Goal: Task Accomplishment & Management: Manage account settings

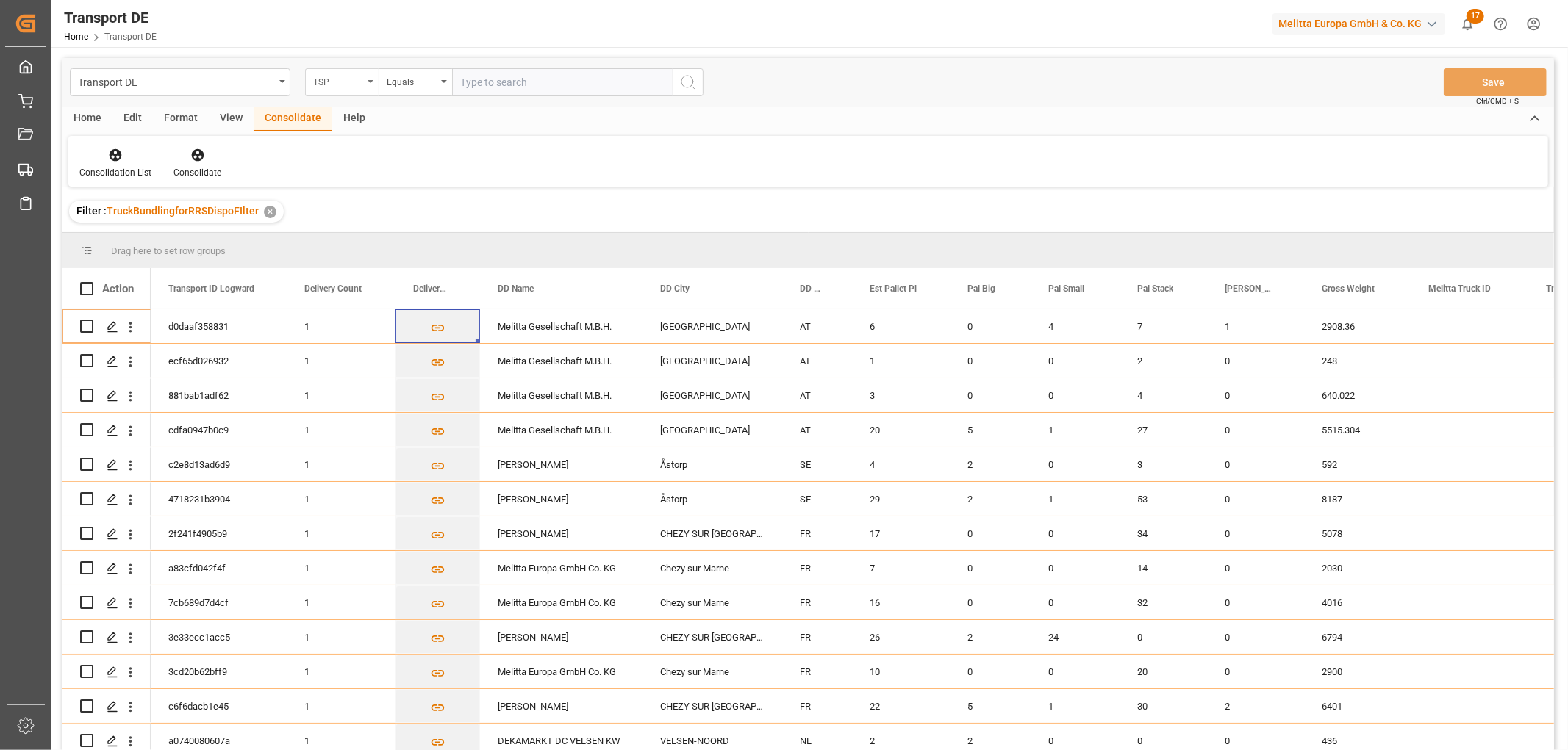
click at [344, 79] on div "TSP" at bounding box center [337, 80] width 50 height 17
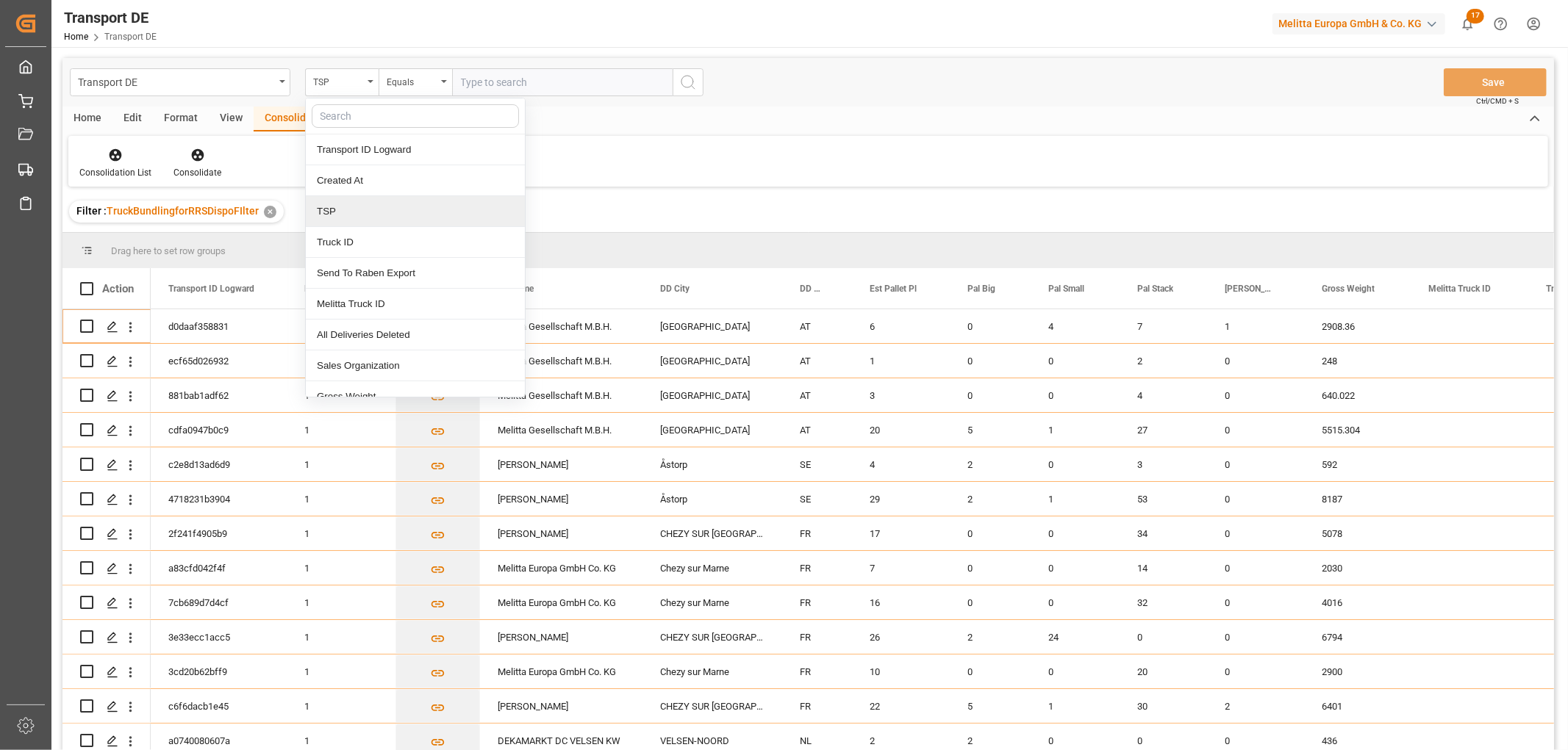
click at [346, 207] on div "TSP" at bounding box center [415, 212] width 219 height 31
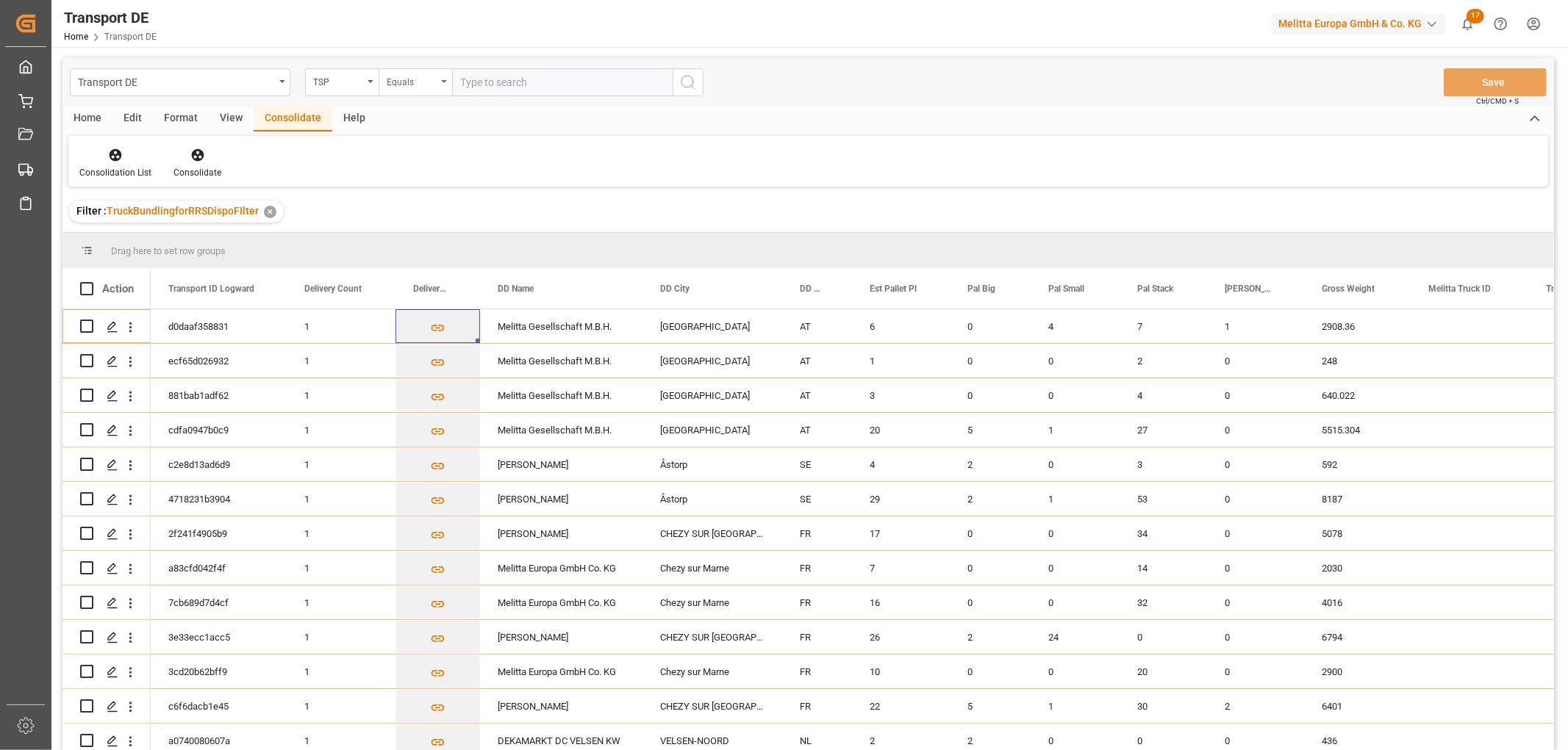
click at [395, 84] on div "Equals" at bounding box center [411, 80] width 50 height 17
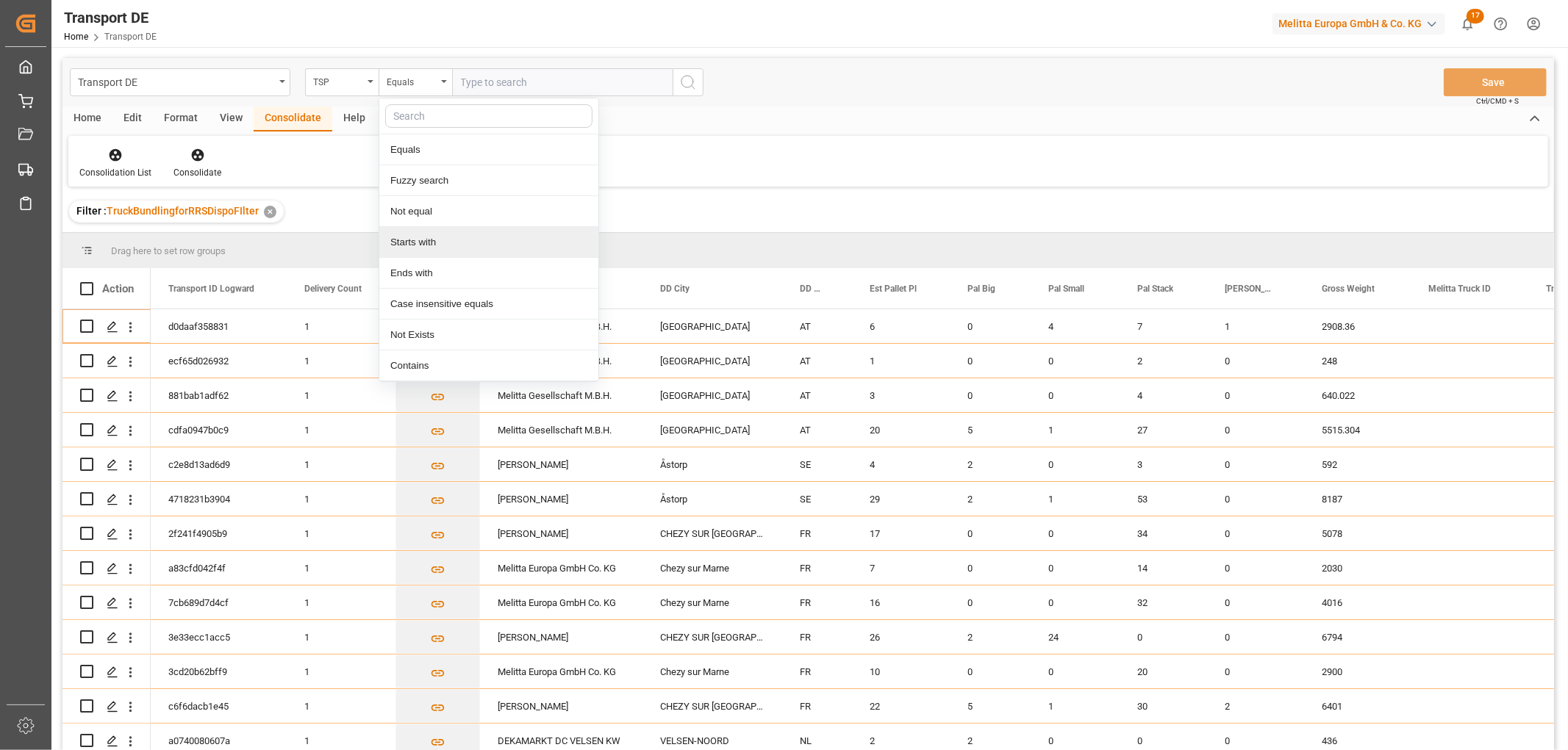
click at [408, 247] on div "Starts with" at bounding box center [489, 243] width 219 height 31
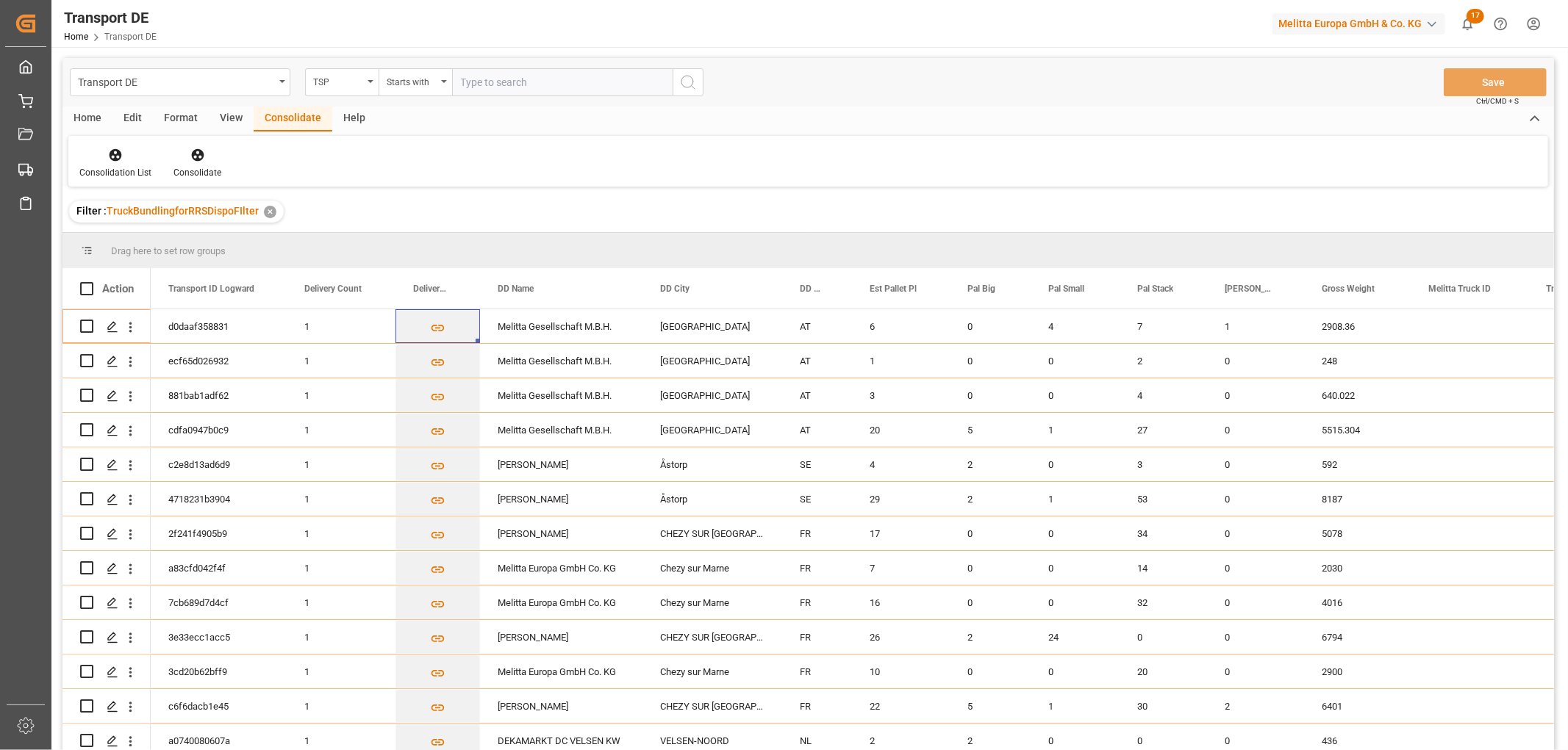
click at [469, 82] on input "text" at bounding box center [562, 82] width 220 height 28
type input "LIT DE"
click at [683, 82] on icon "search button" at bounding box center [688, 82] width 18 height 18
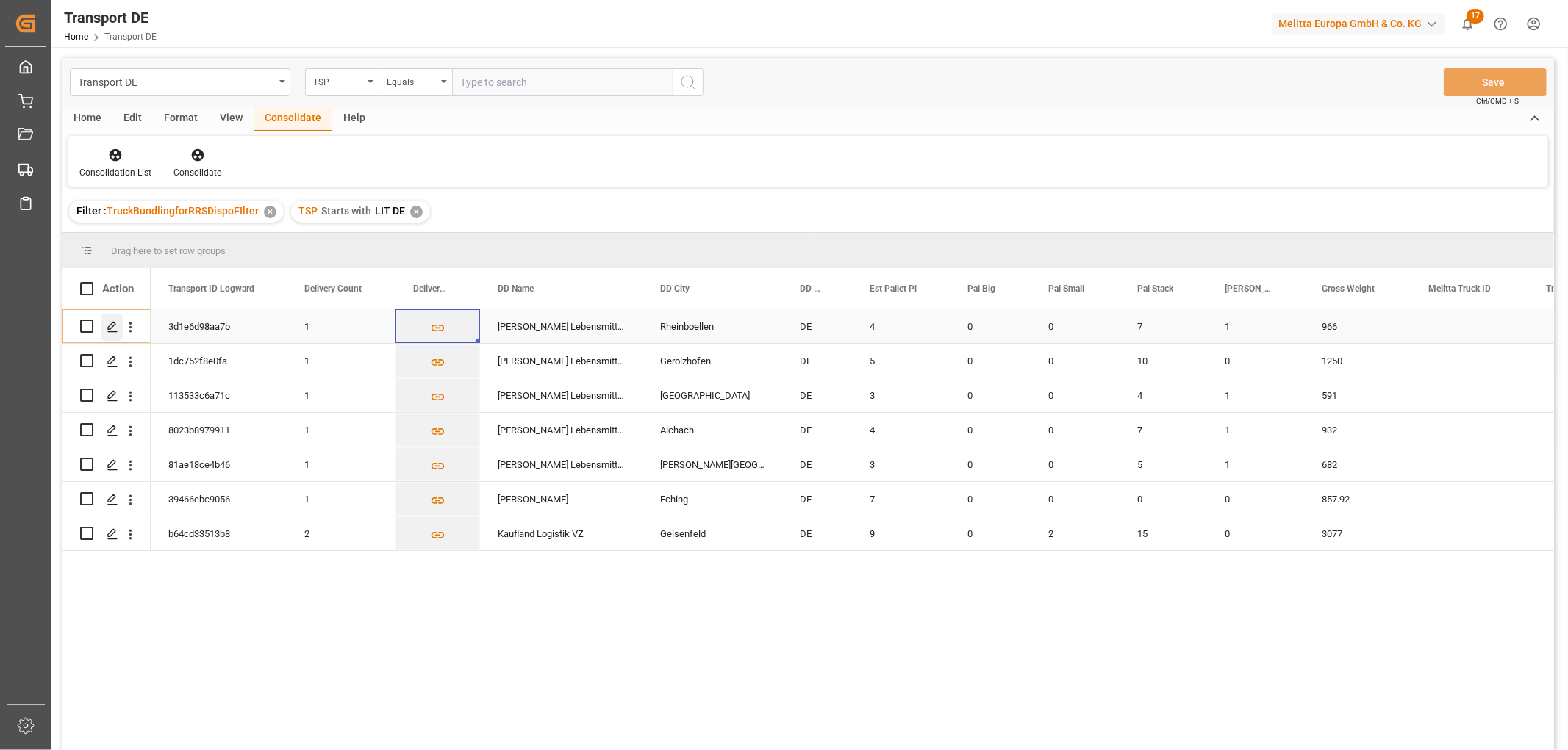
click at [112, 324] on icon "Press SPACE to select this row." at bounding box center [112, 326] width 12 height 12
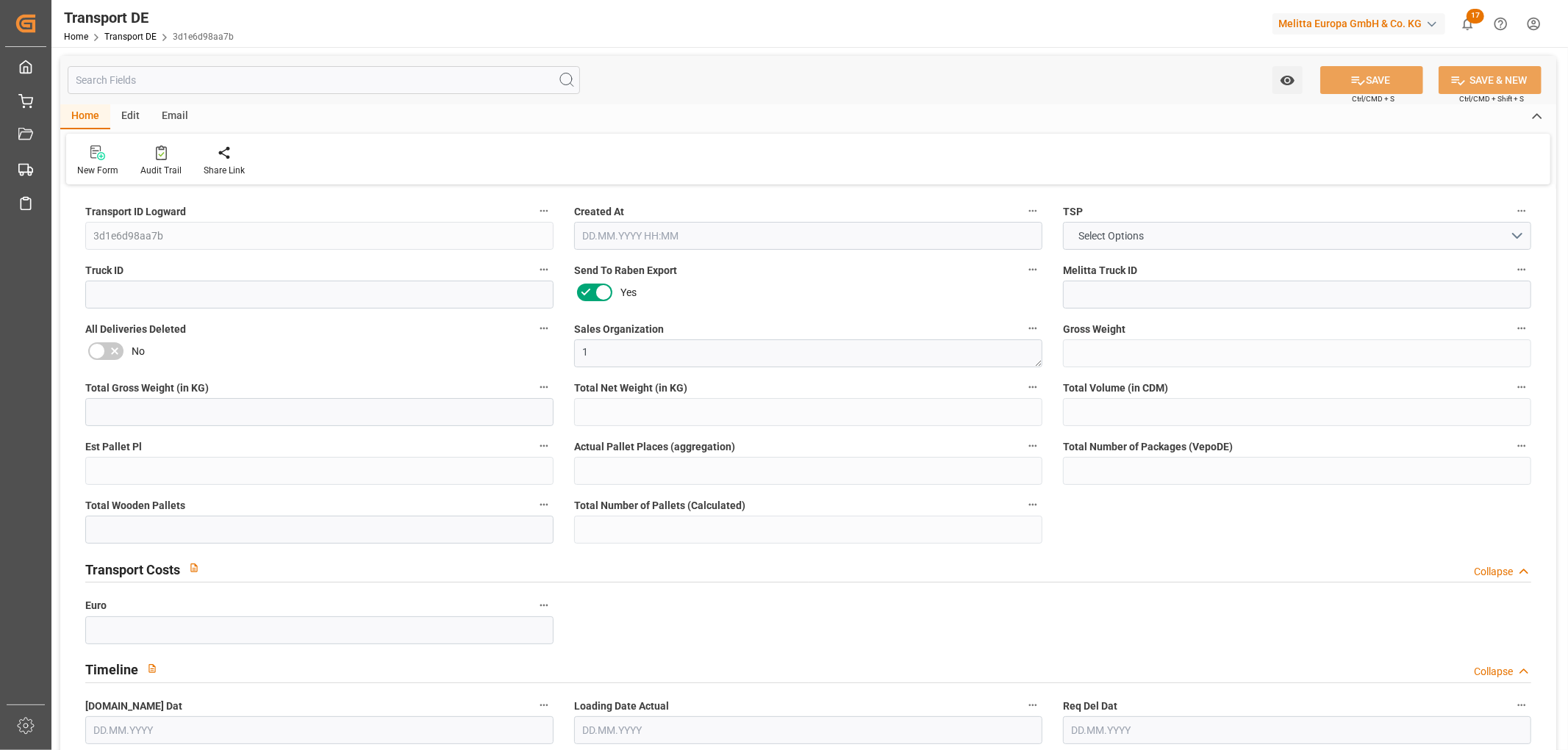
type input "966"
type input "764.888"
type input "492.2"
type input "7571.128"
type input "4"
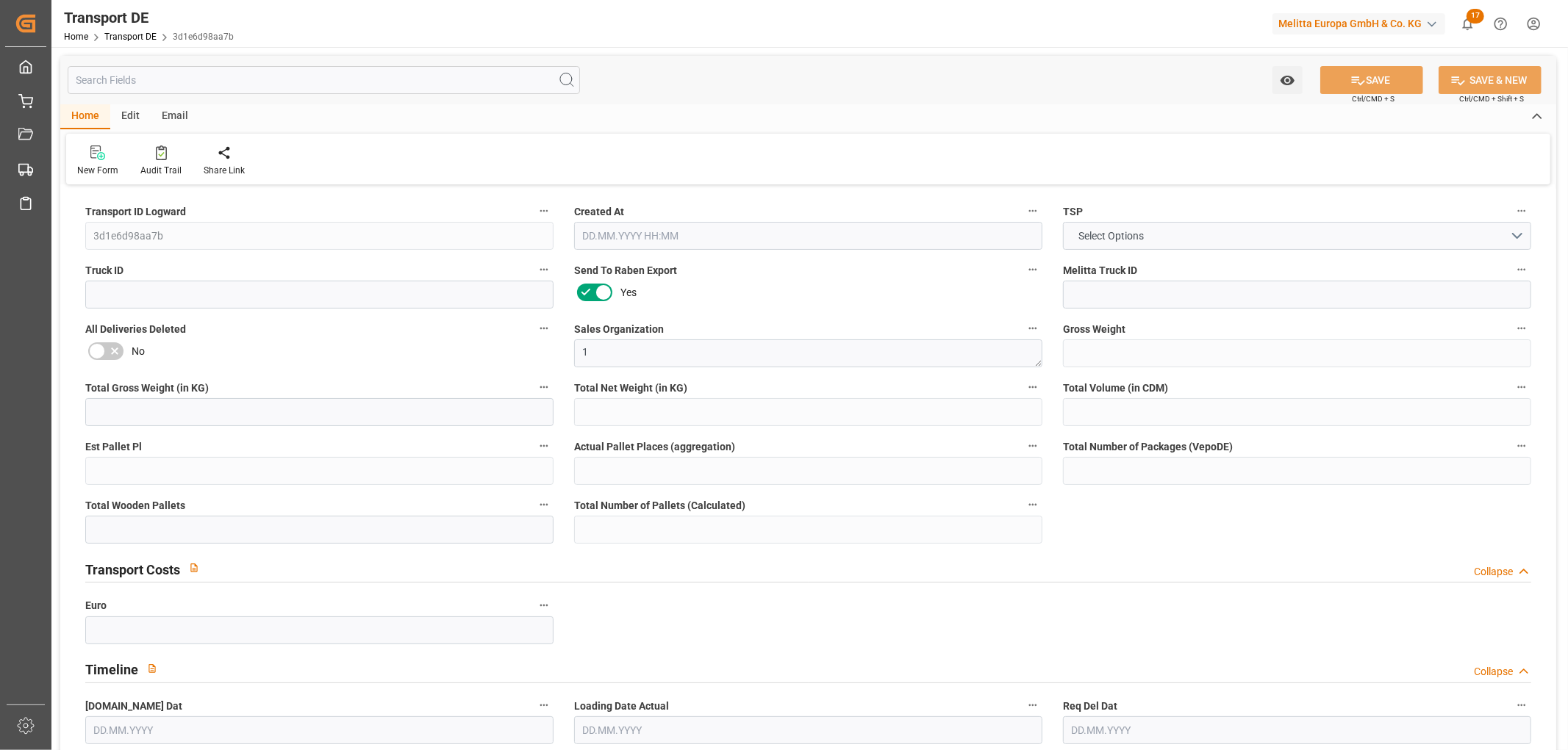
type input "0"
type input "8"
type input "12"
type input "0"
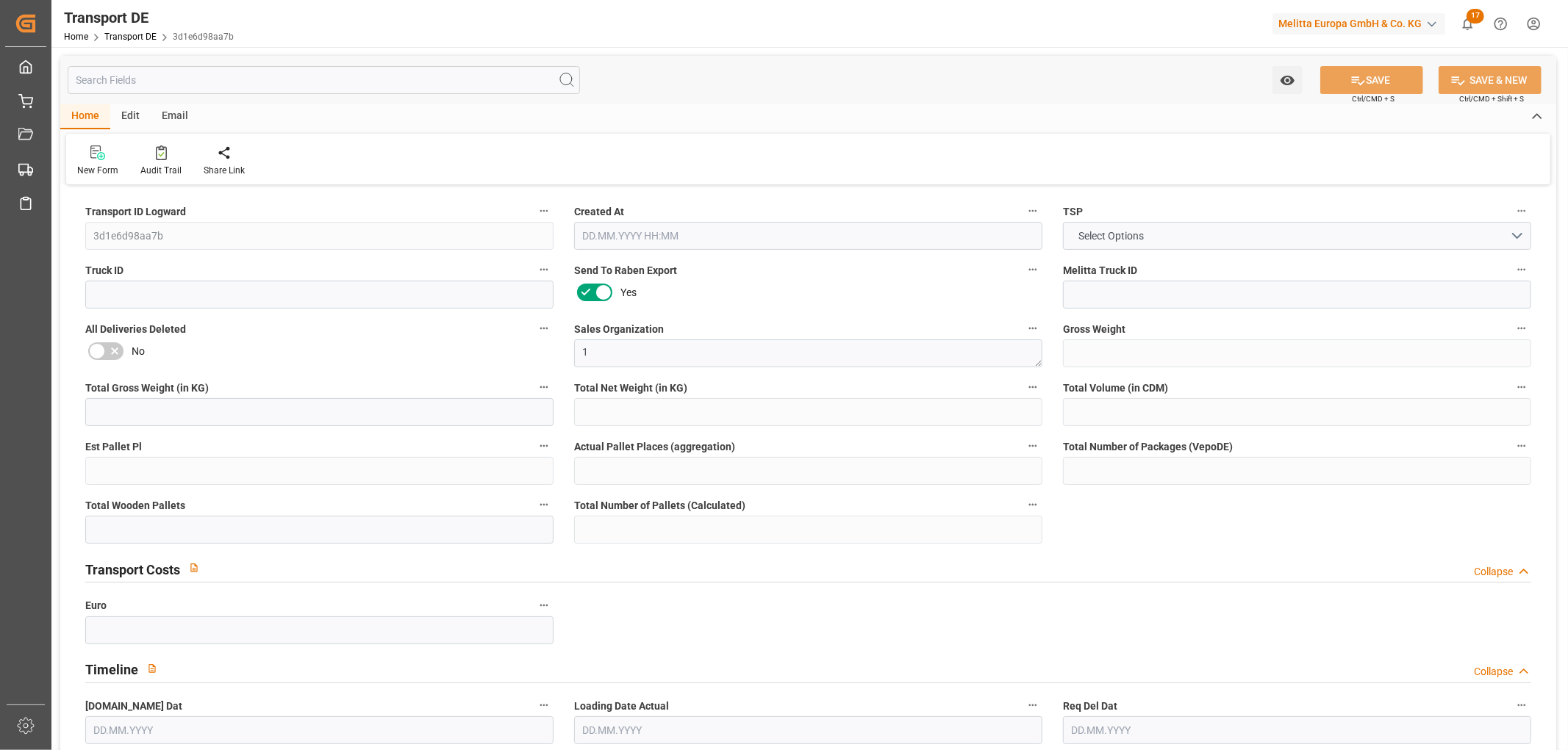
type input "55"
type input "0"
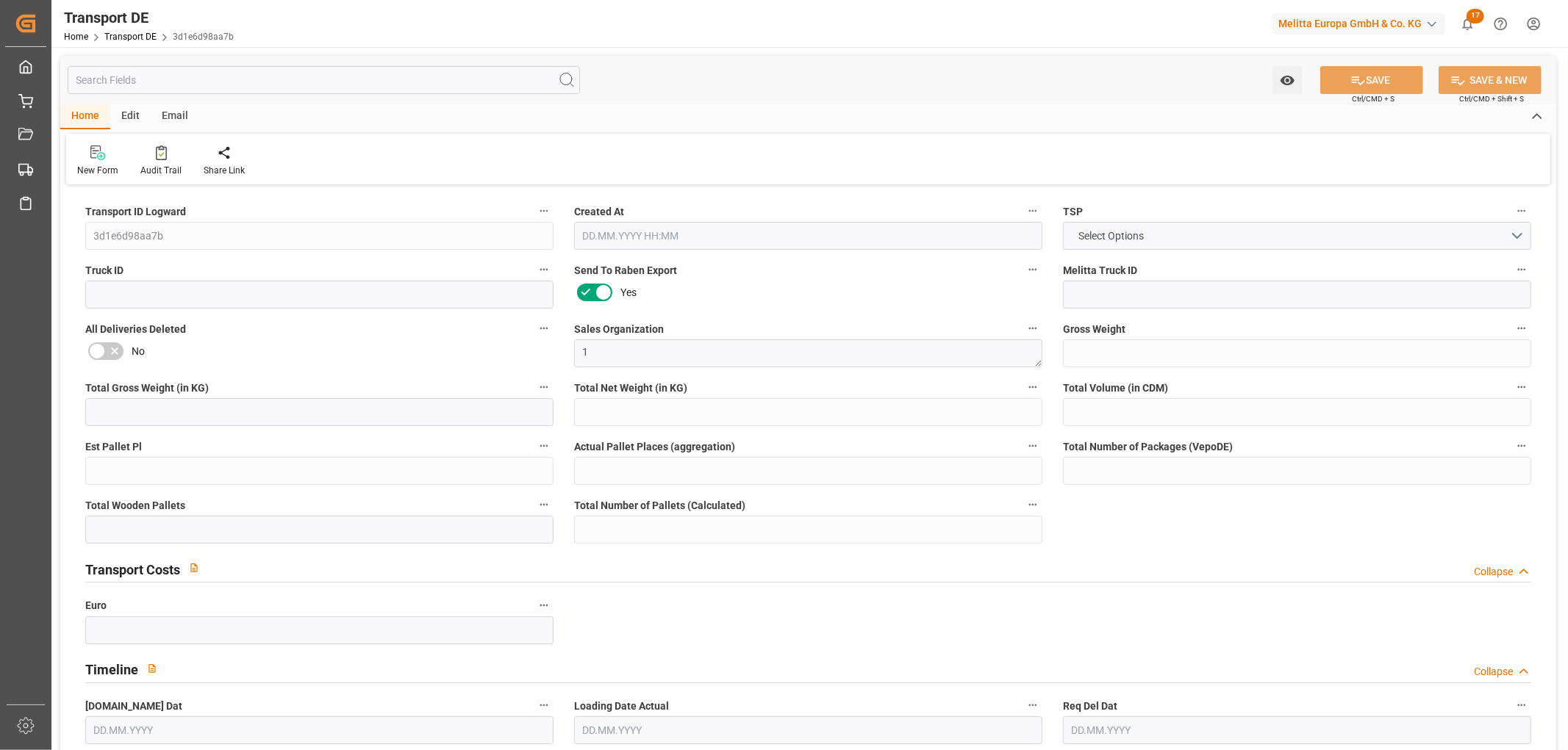
type input "0"
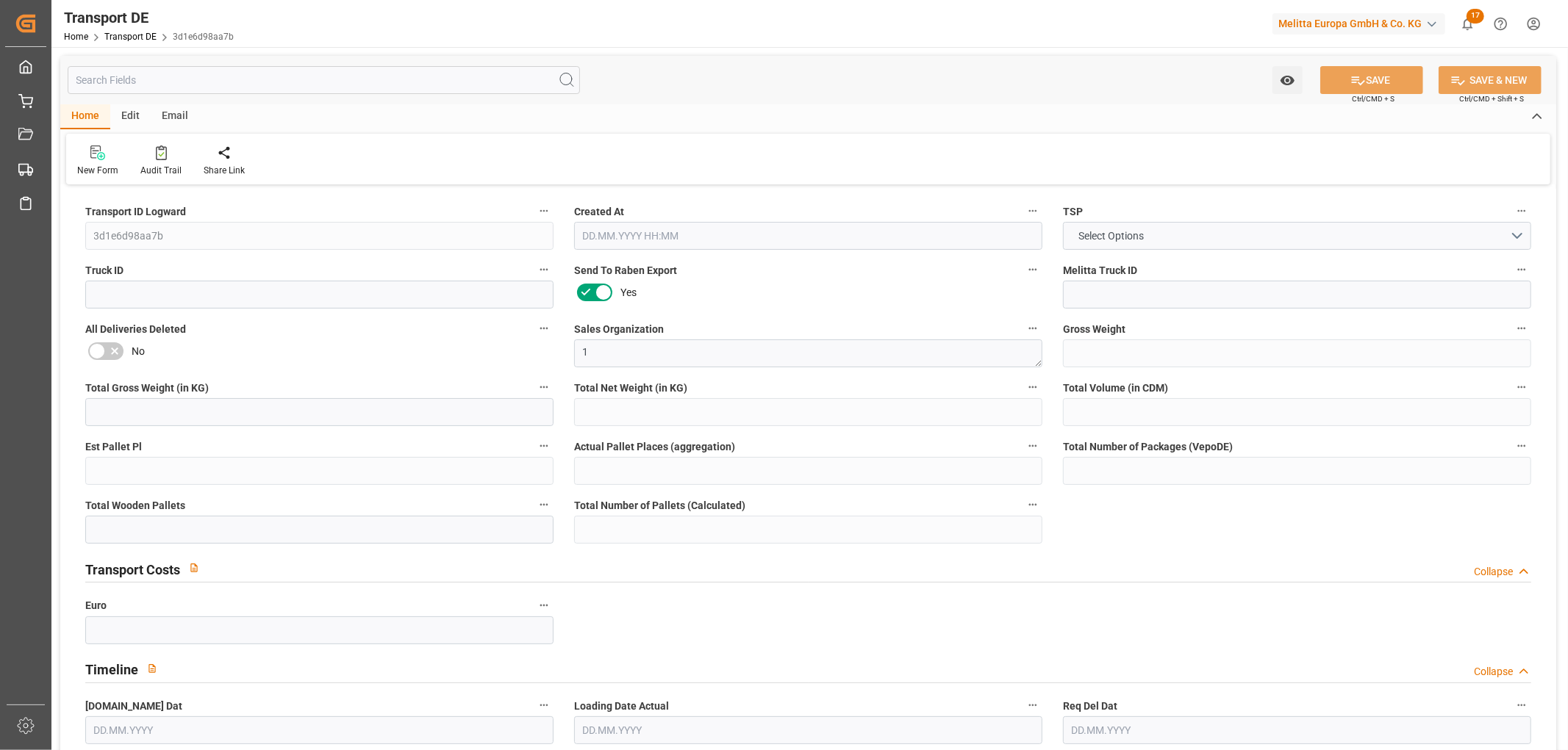
type input "0"
type input "7"
type input "0"
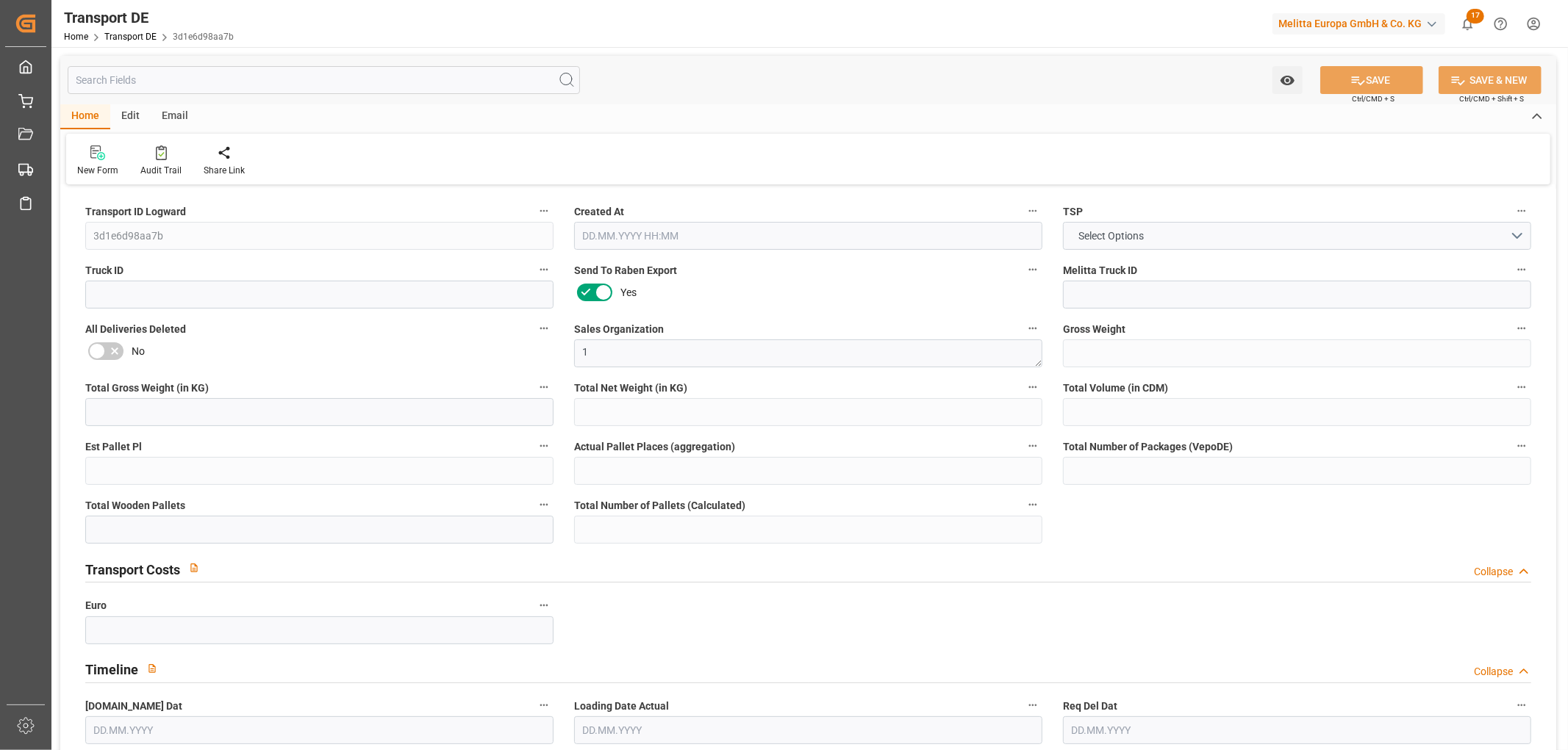
type input "0"
type input "1"
type input "0"
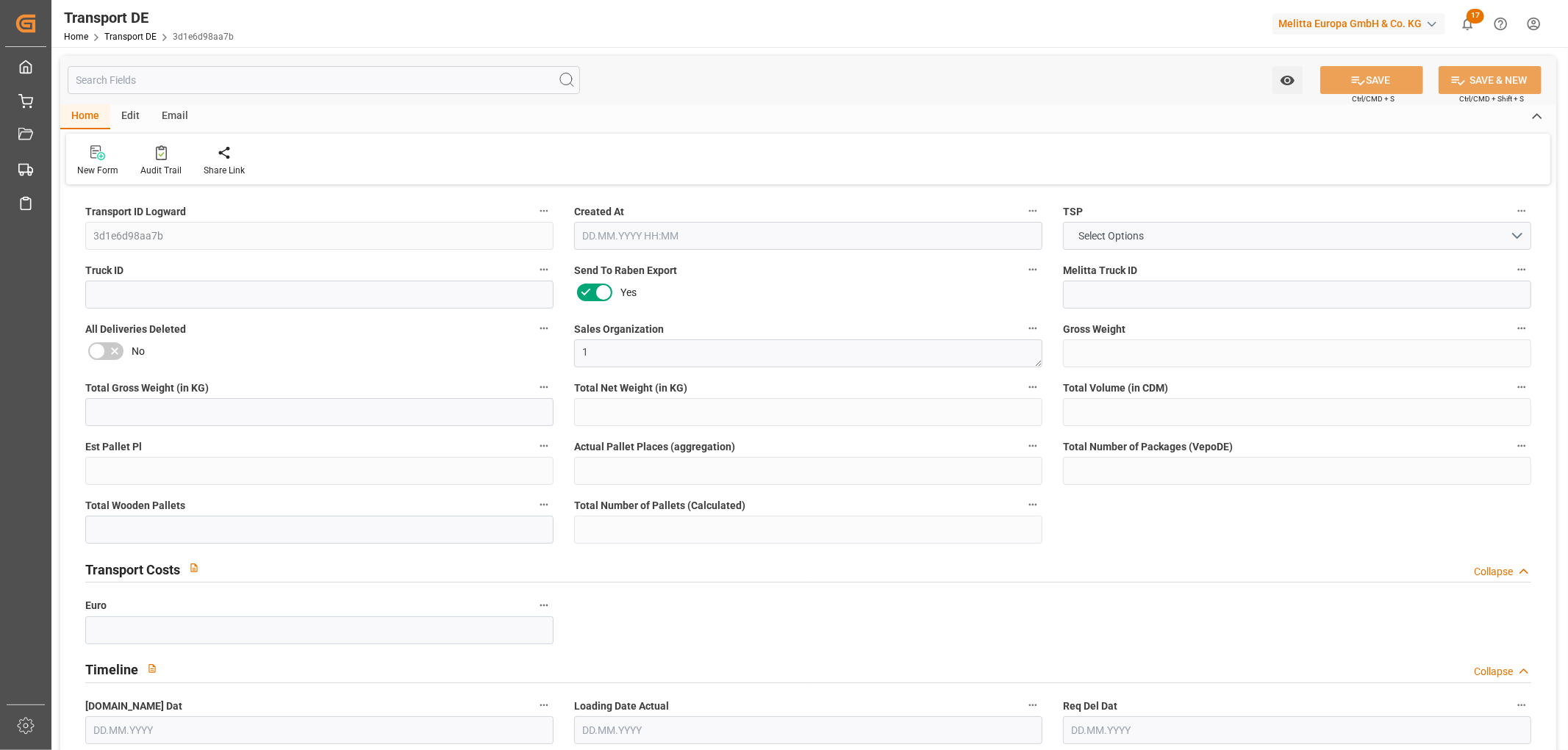
type input "574.3429"
type input "340.4395"
type input "178.2585"
type input "[DATE] 23:02"
type input "[DATE]"
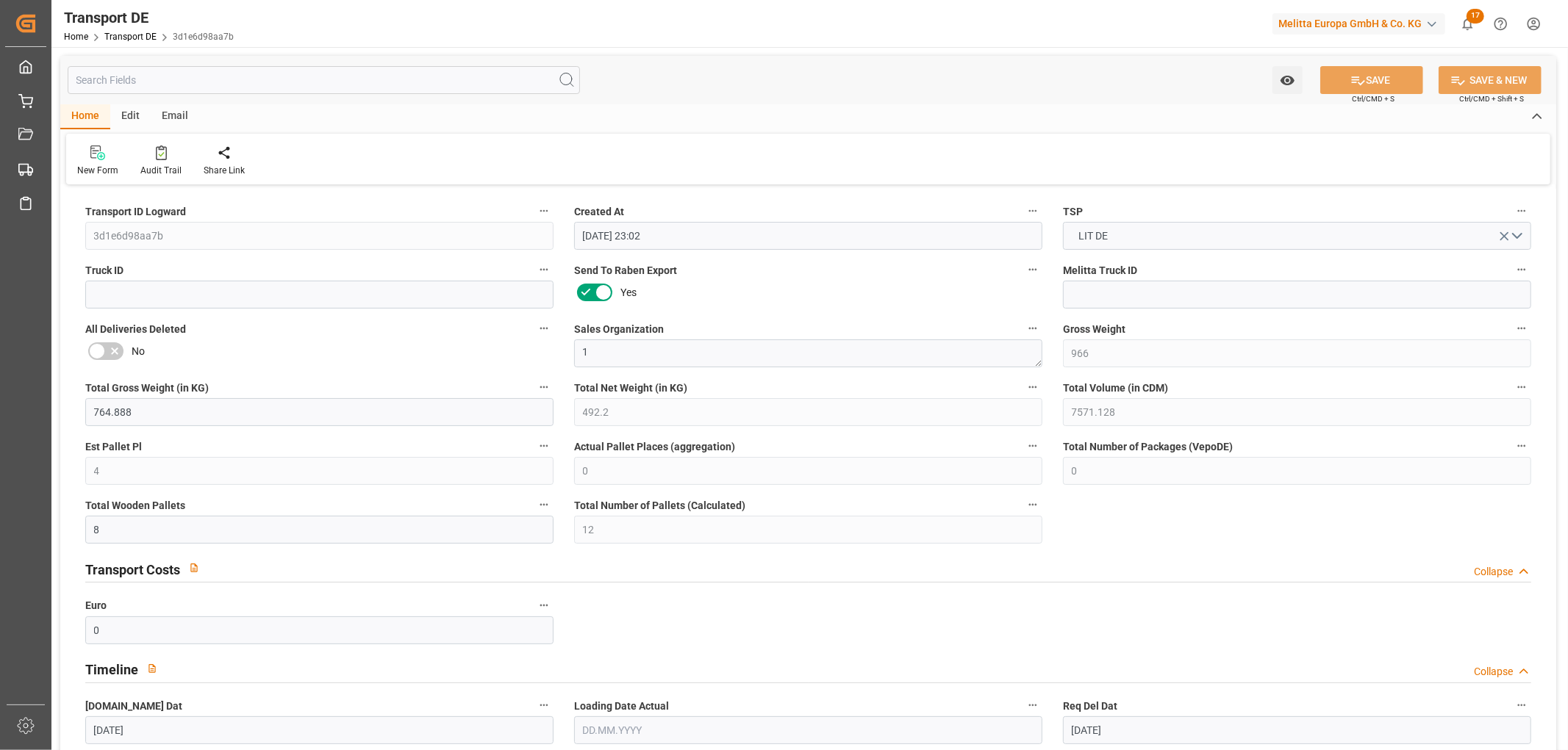
type input "[DATE]"
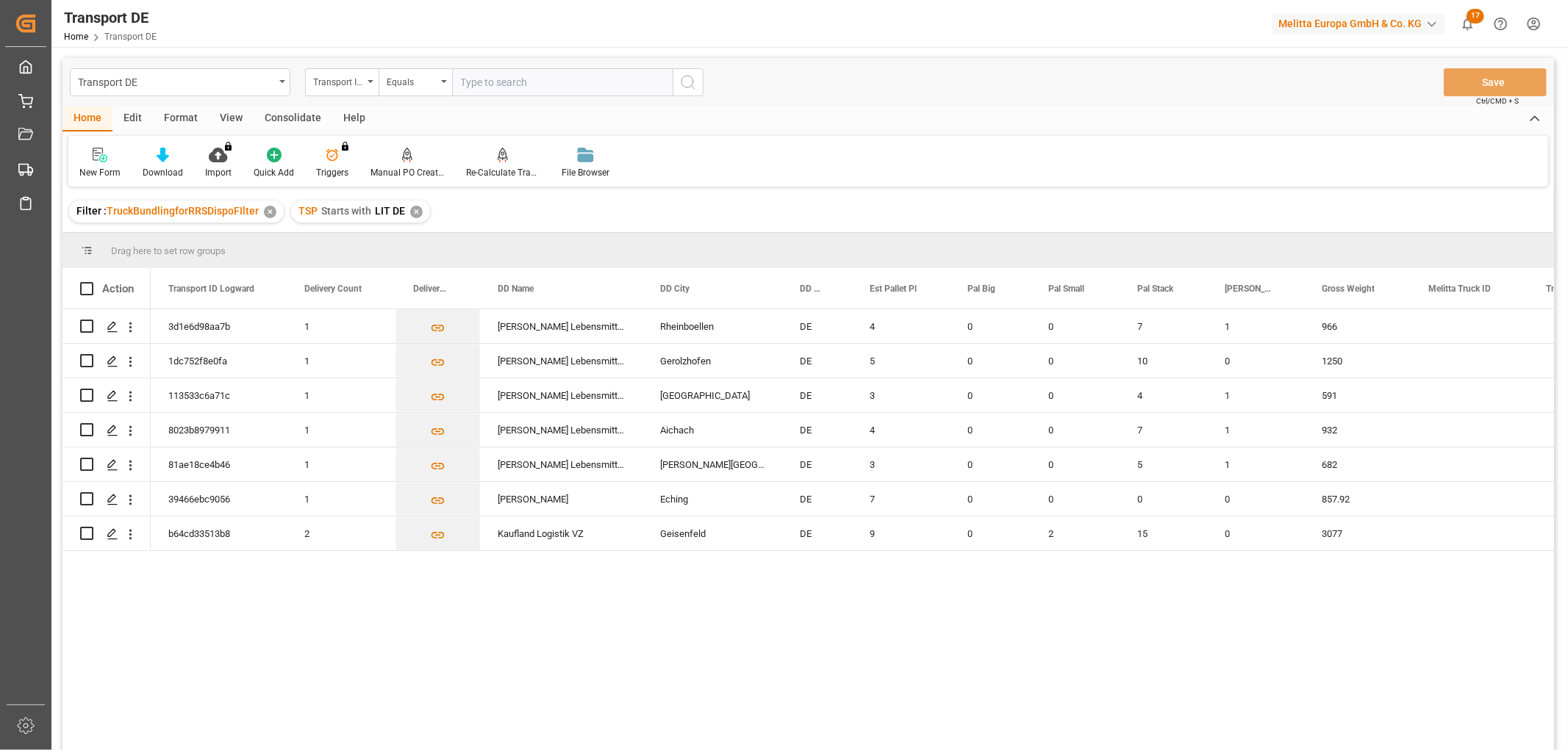
click at [415, 210] on div "✕" at bounding box center [416, 212] width 12 height 12
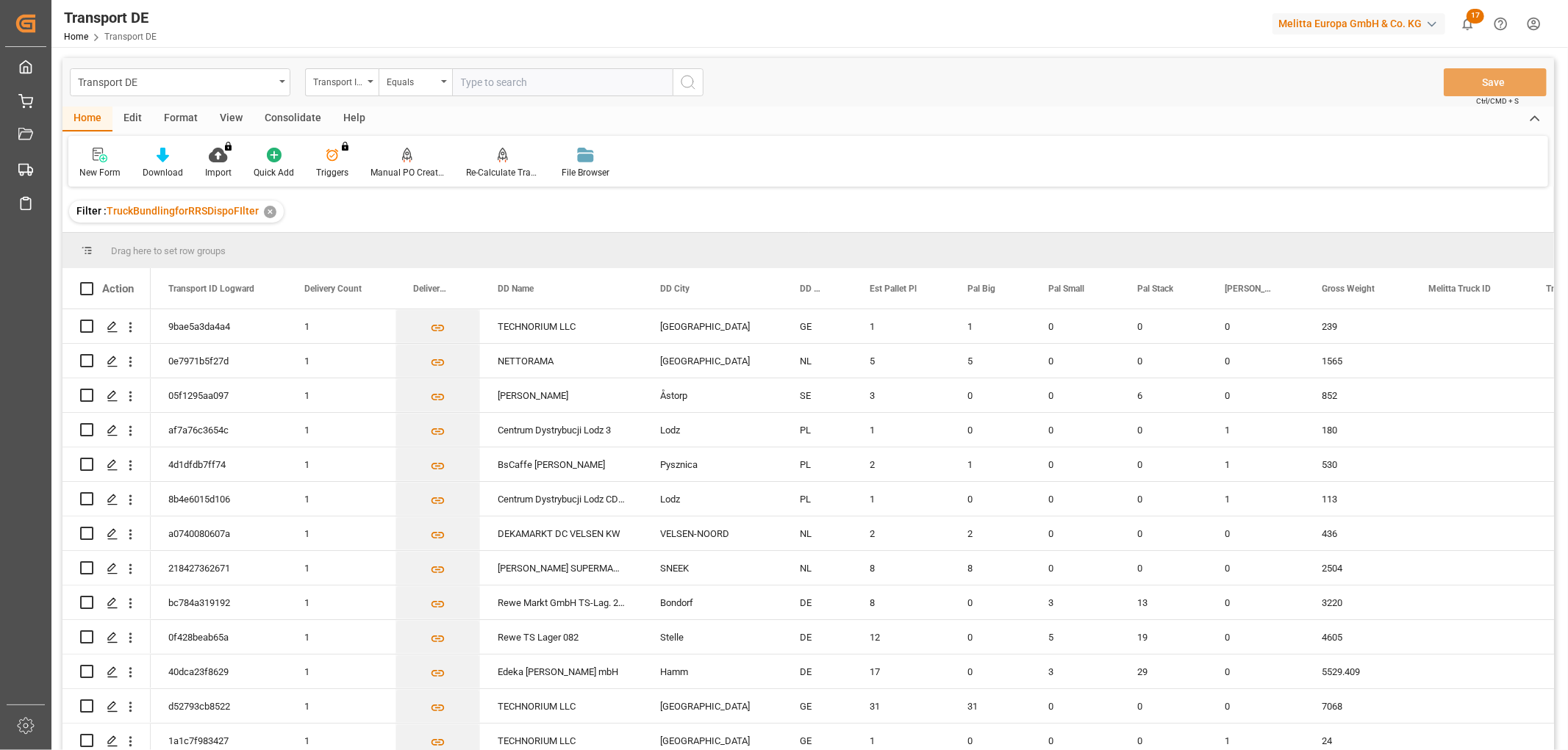
click at [302, 120] on div "Consolidate" at bounding box center [293, 119] width 79 height 25
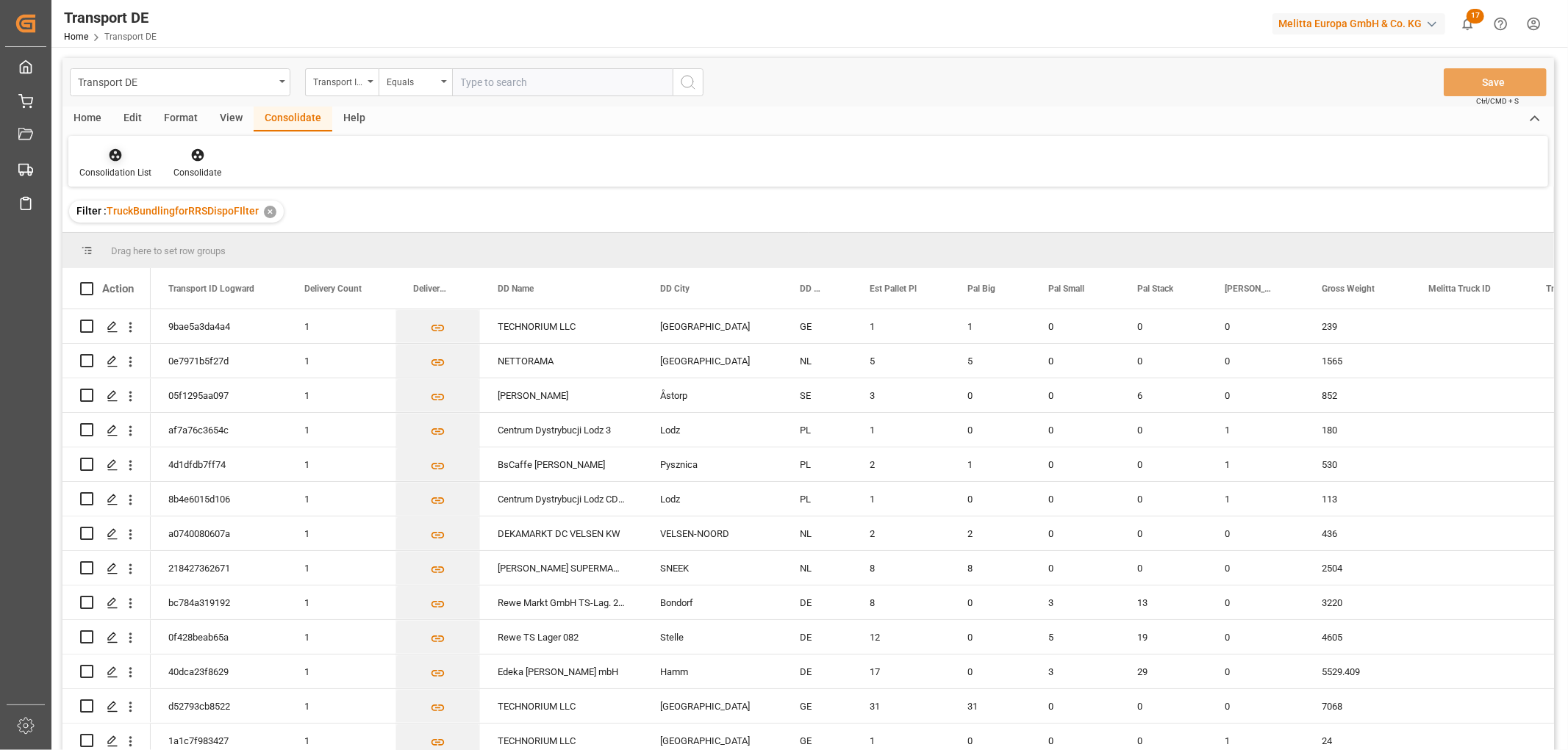
click at [116, 155] on icon at bounding box center [116, 156] width 12 height 12
click at [119, 241] on div "Transport DE Transport ID Logward Equals Save Ctrl/CMD + S Home Edit Format Vie…" at bounding box center [808, 423] width 1492 height 731
click at [109, 392] on icon "Press SPACE to select this row." at bounding box center [112, 396] width 12 height 12
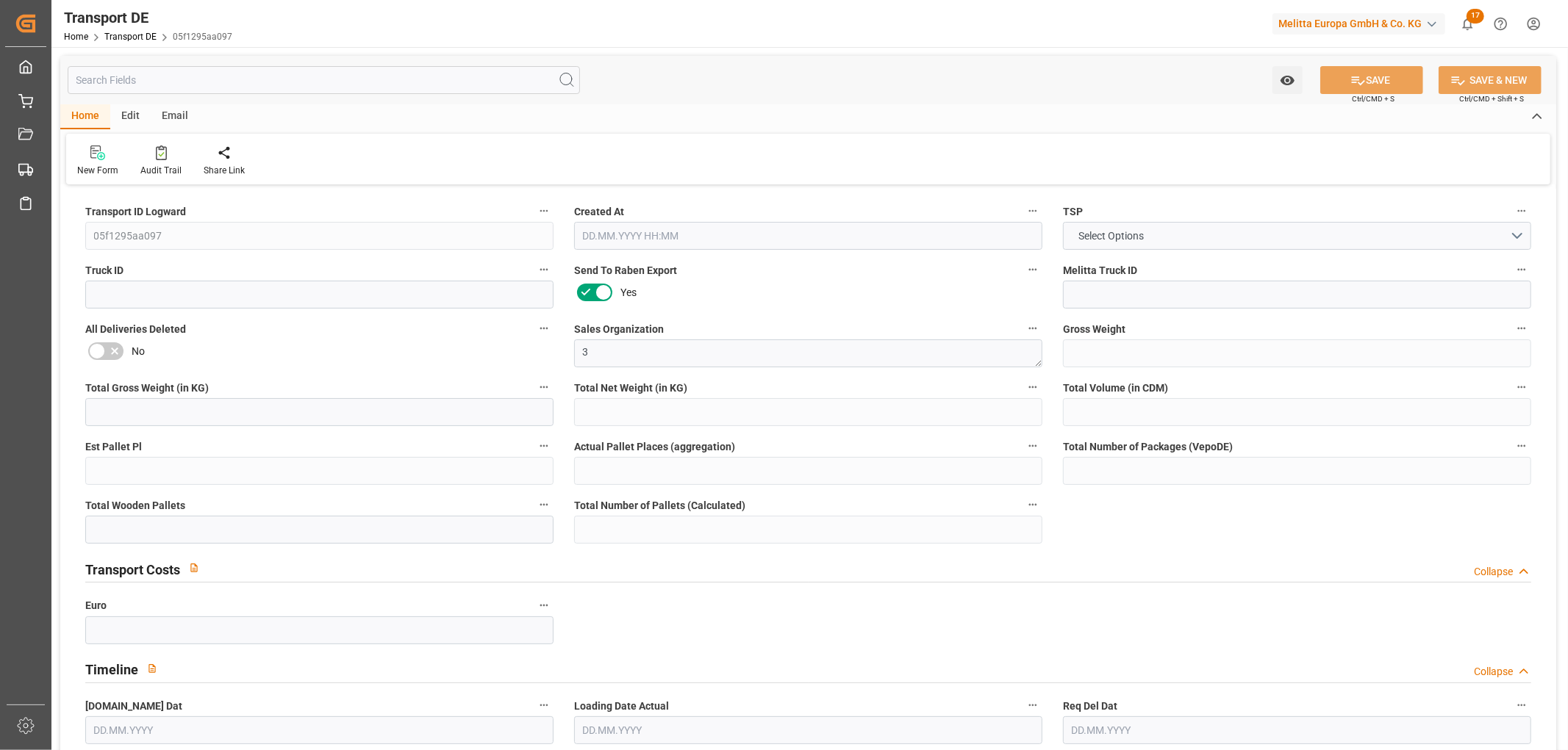
type input "852"
type input "692.064"
type input "563.76"
type input "5344.704"
type input "3"
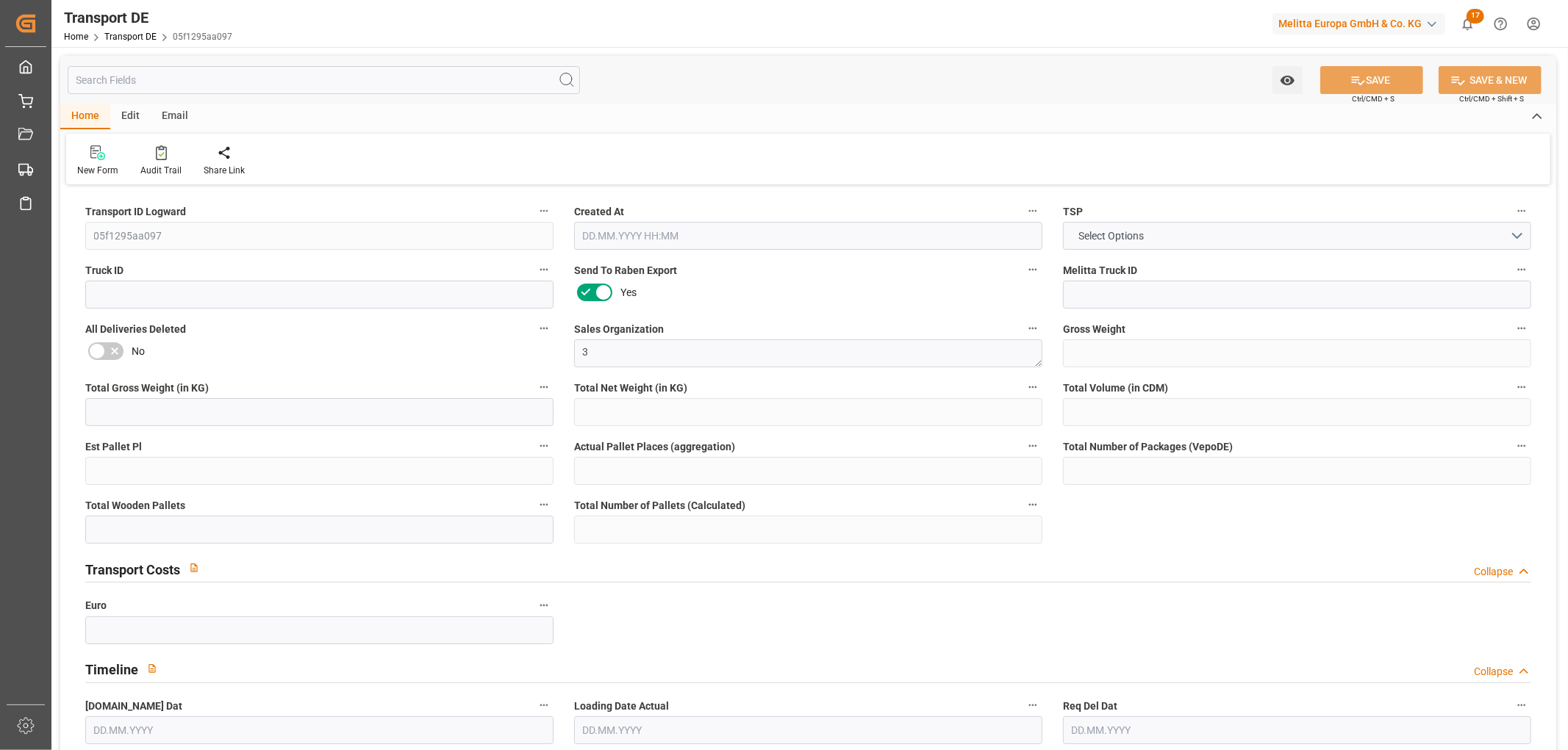
type input "0"
type input "6"
type input "0"
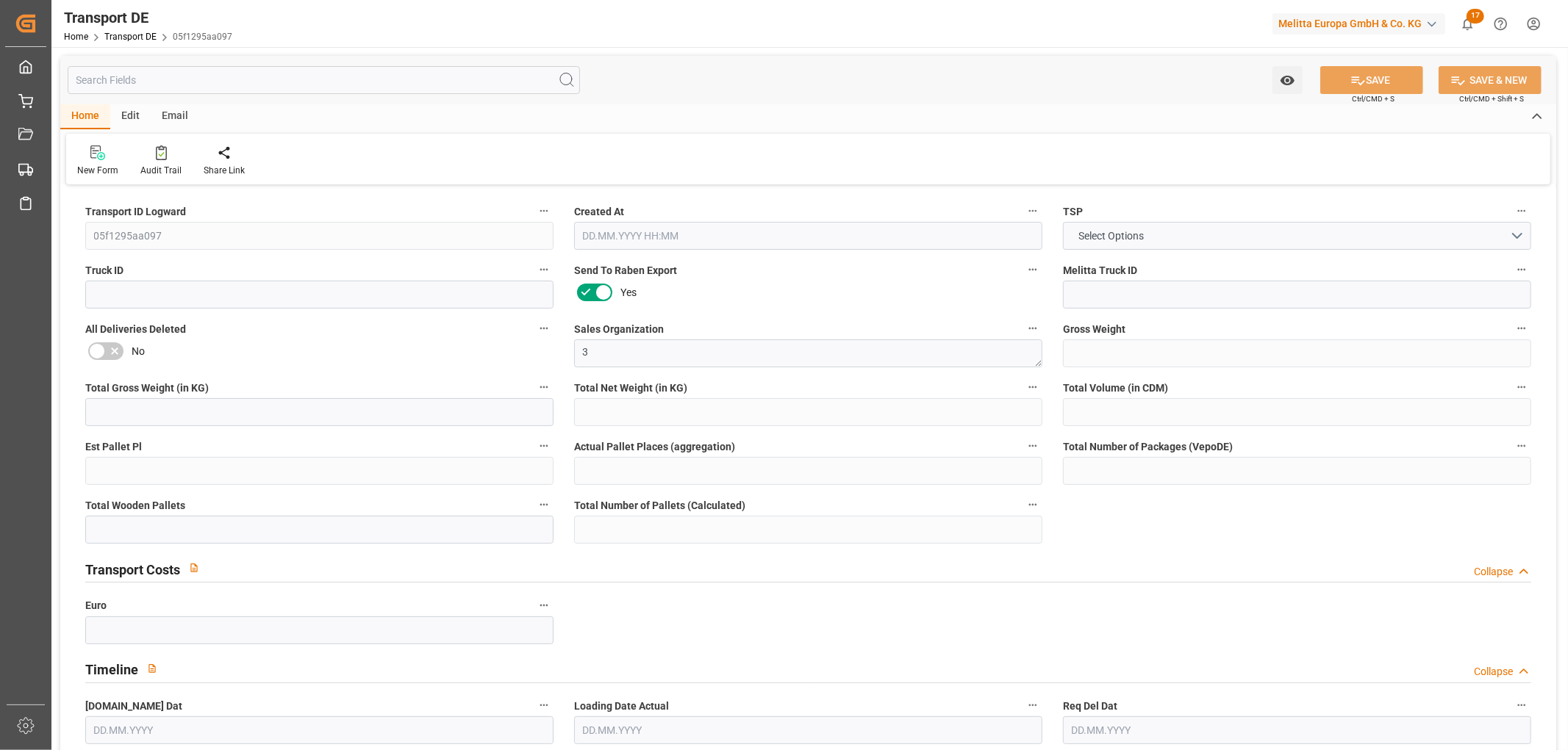
type input "26"
type input "0"
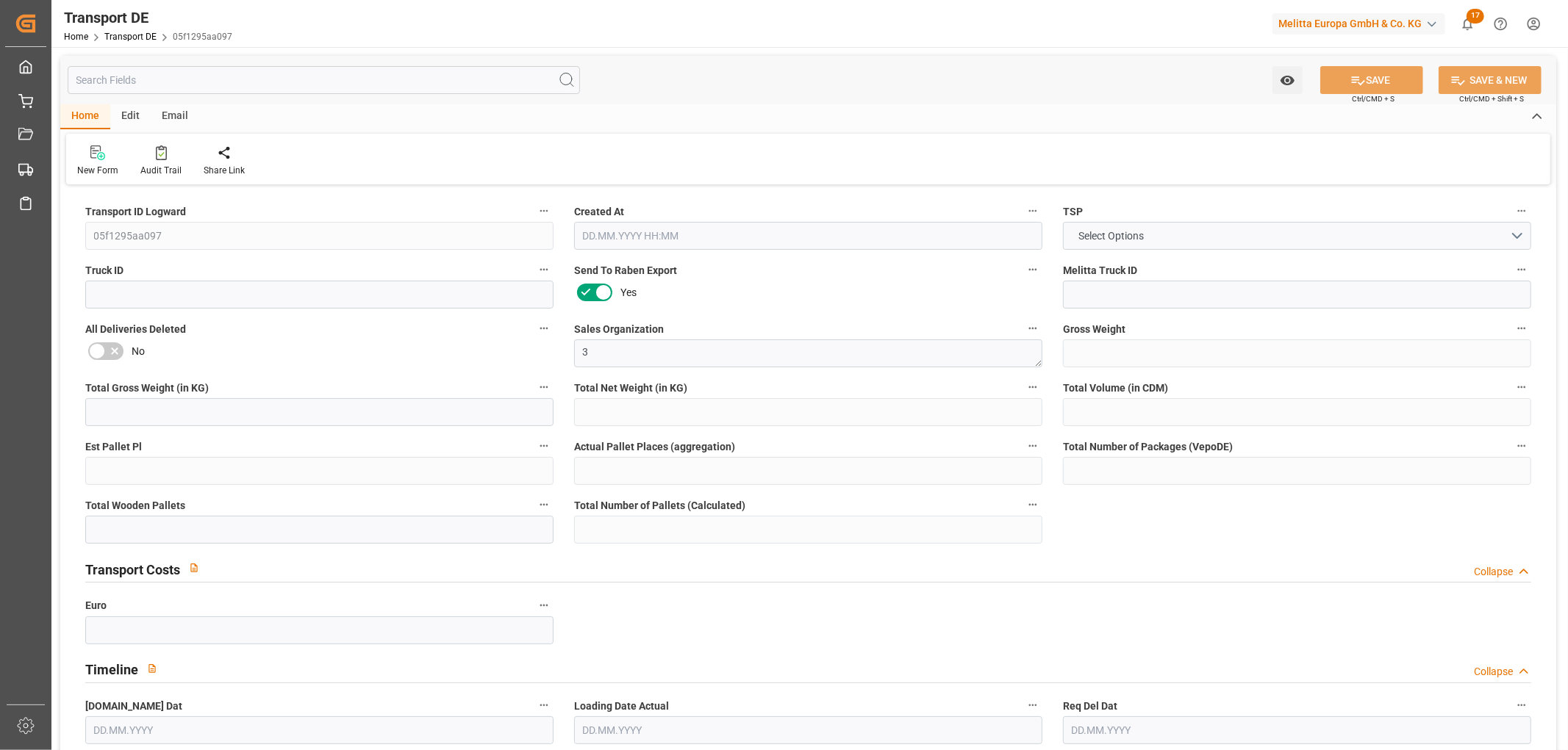
type input "0"
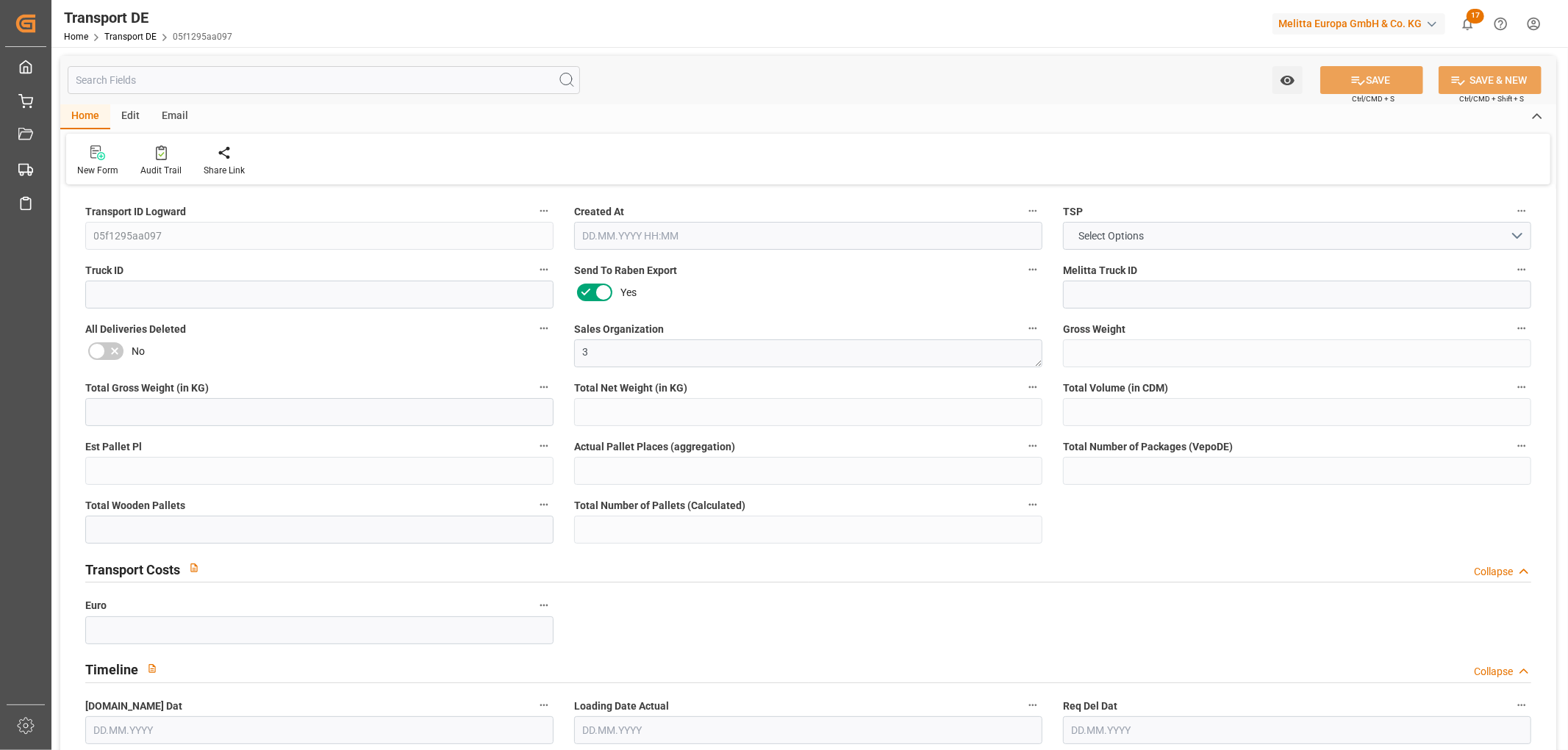
type input "0"
type input "6"
type input "0"
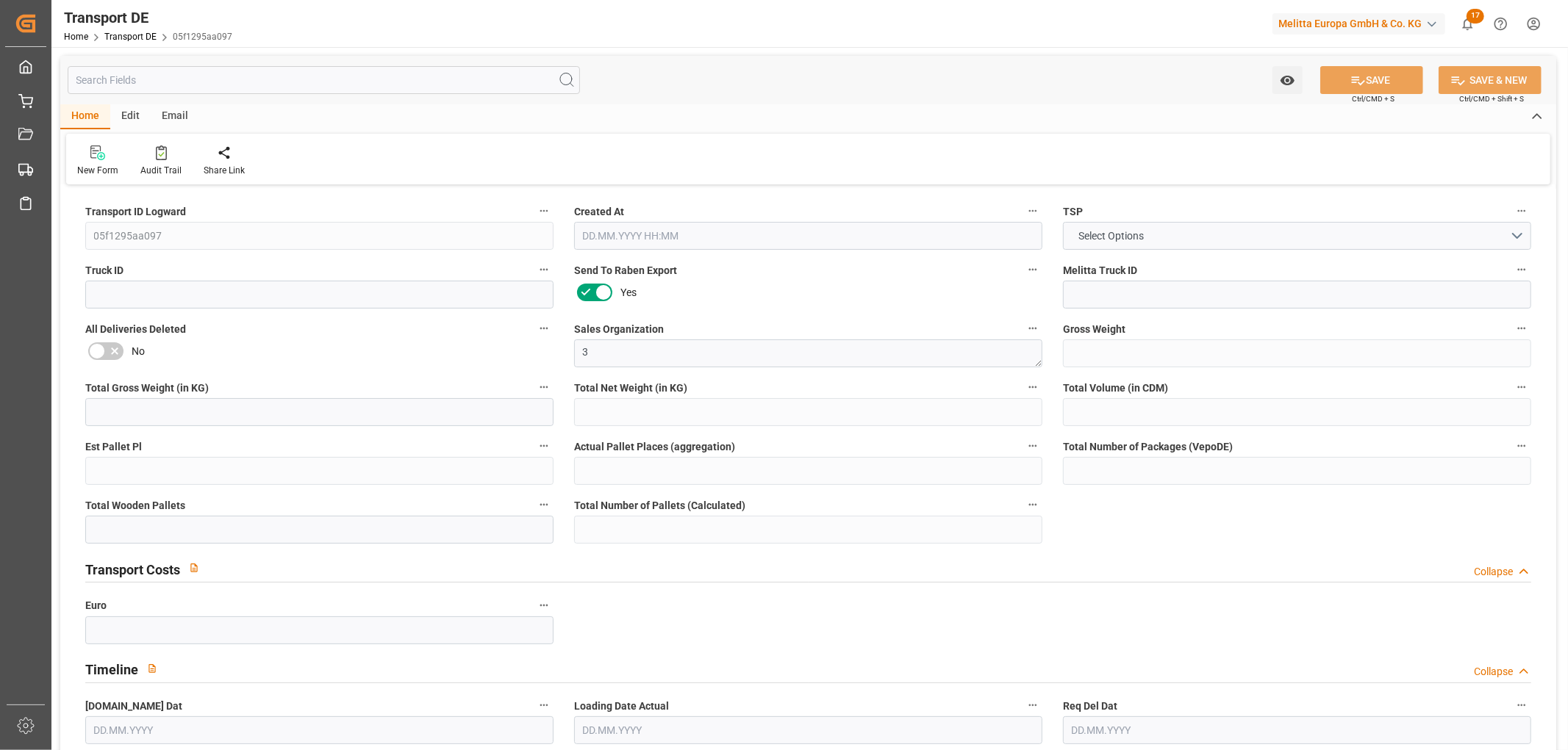
type input "0"
type input "1"
type input "0"
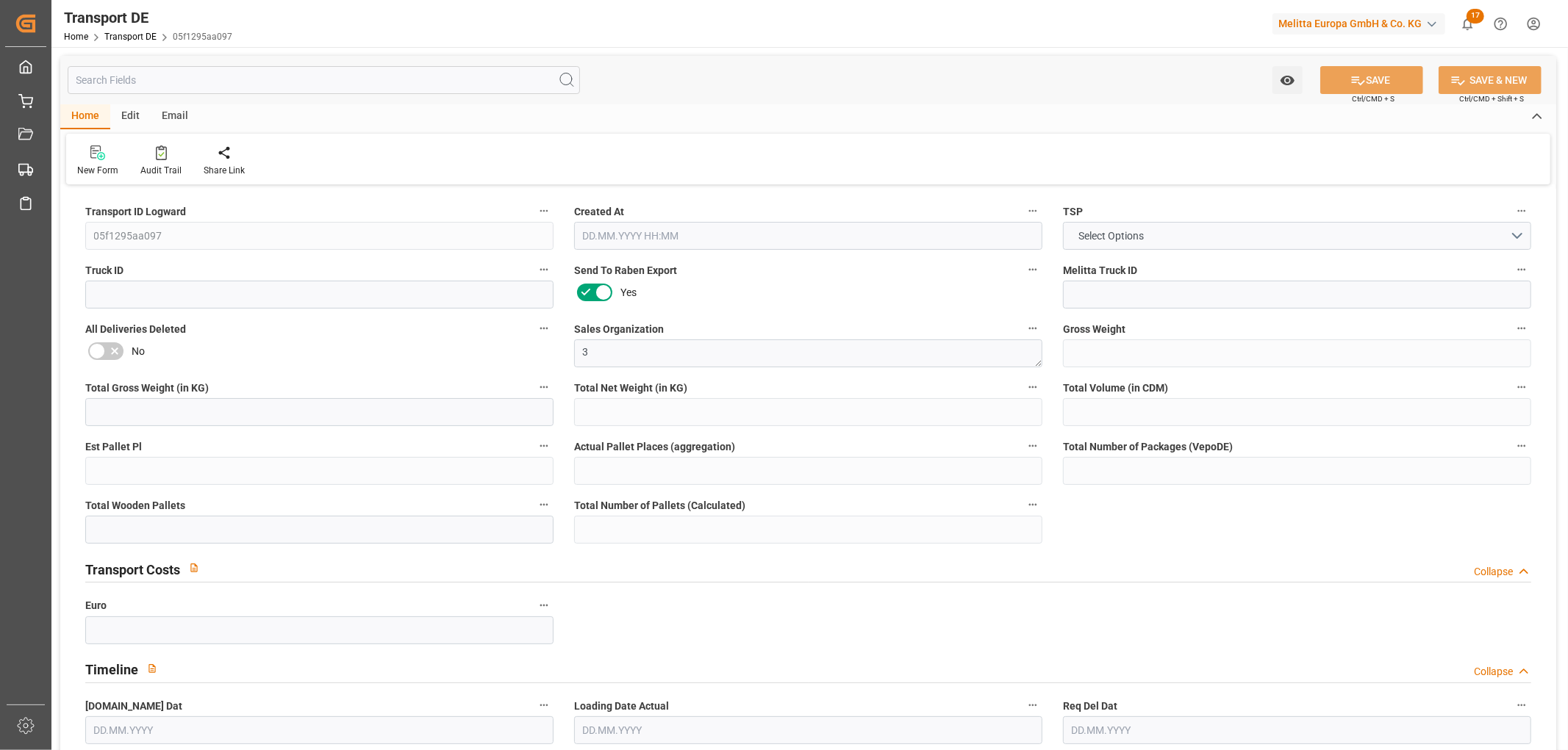
type input "0"
type input "3.039"
type input "0"
type input "[DATE] 13:32"
type input "[DATE]"
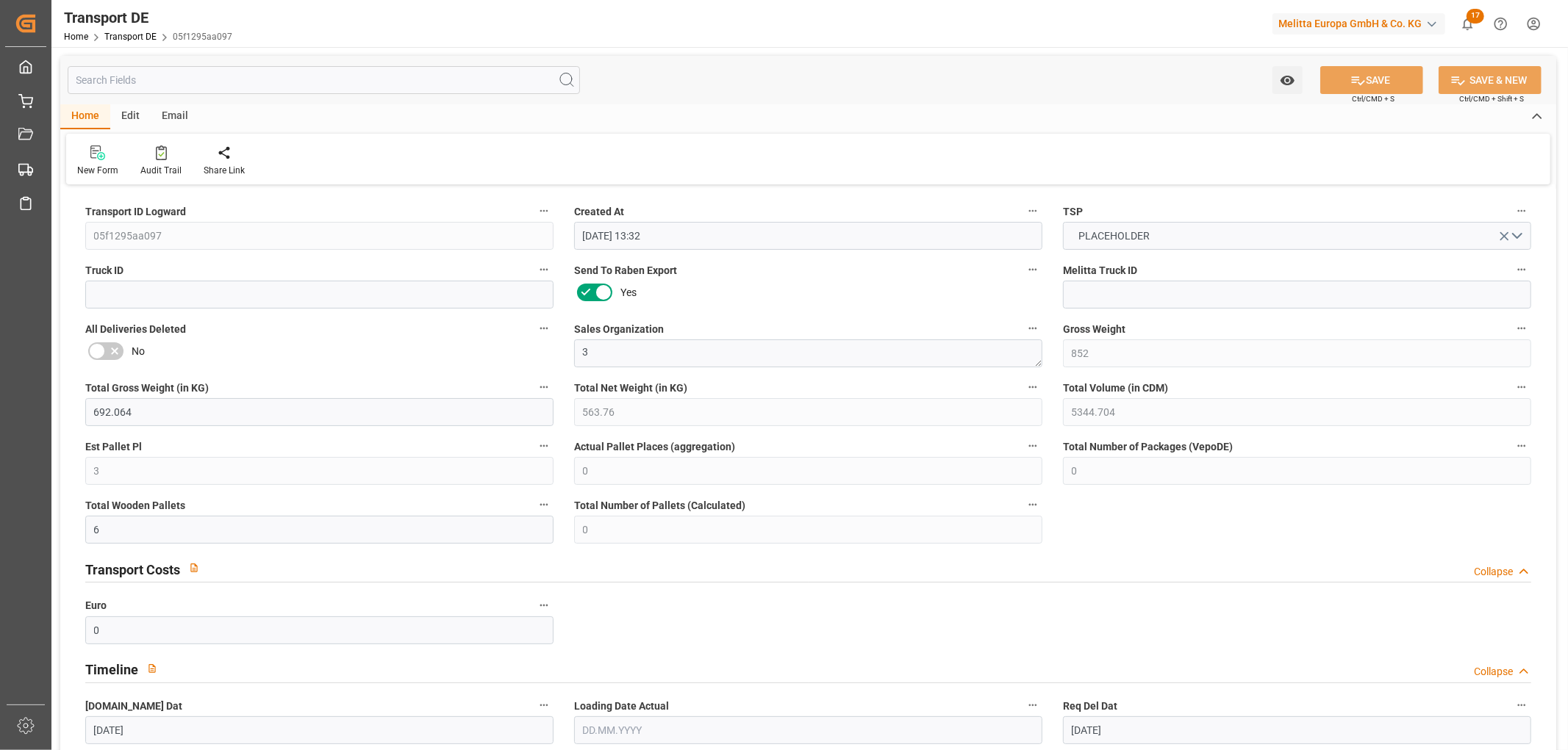
type input "[DATE]"
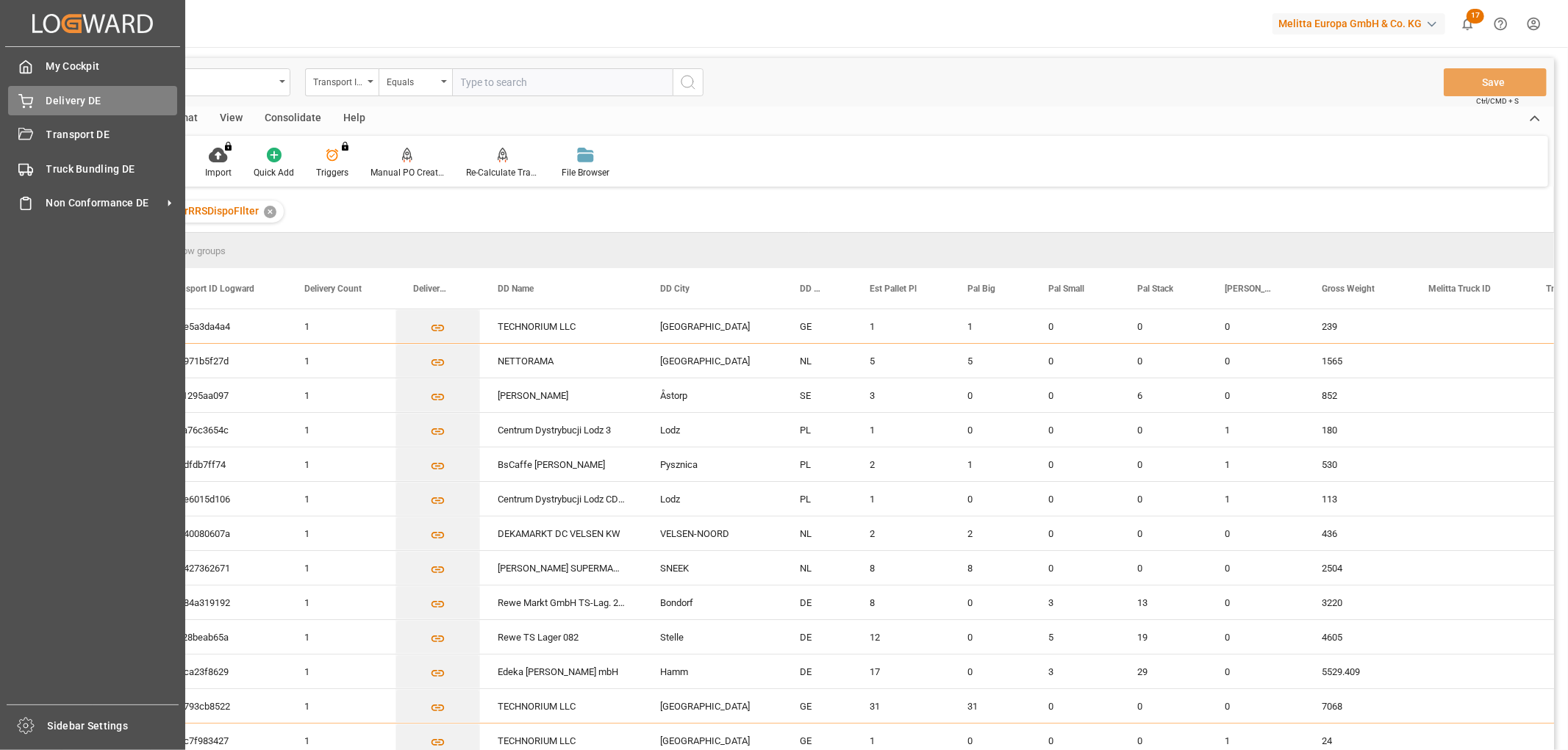
click at [50, 102] on span "Delivery DE" at bounding box center [112, 101] width 132 height 15
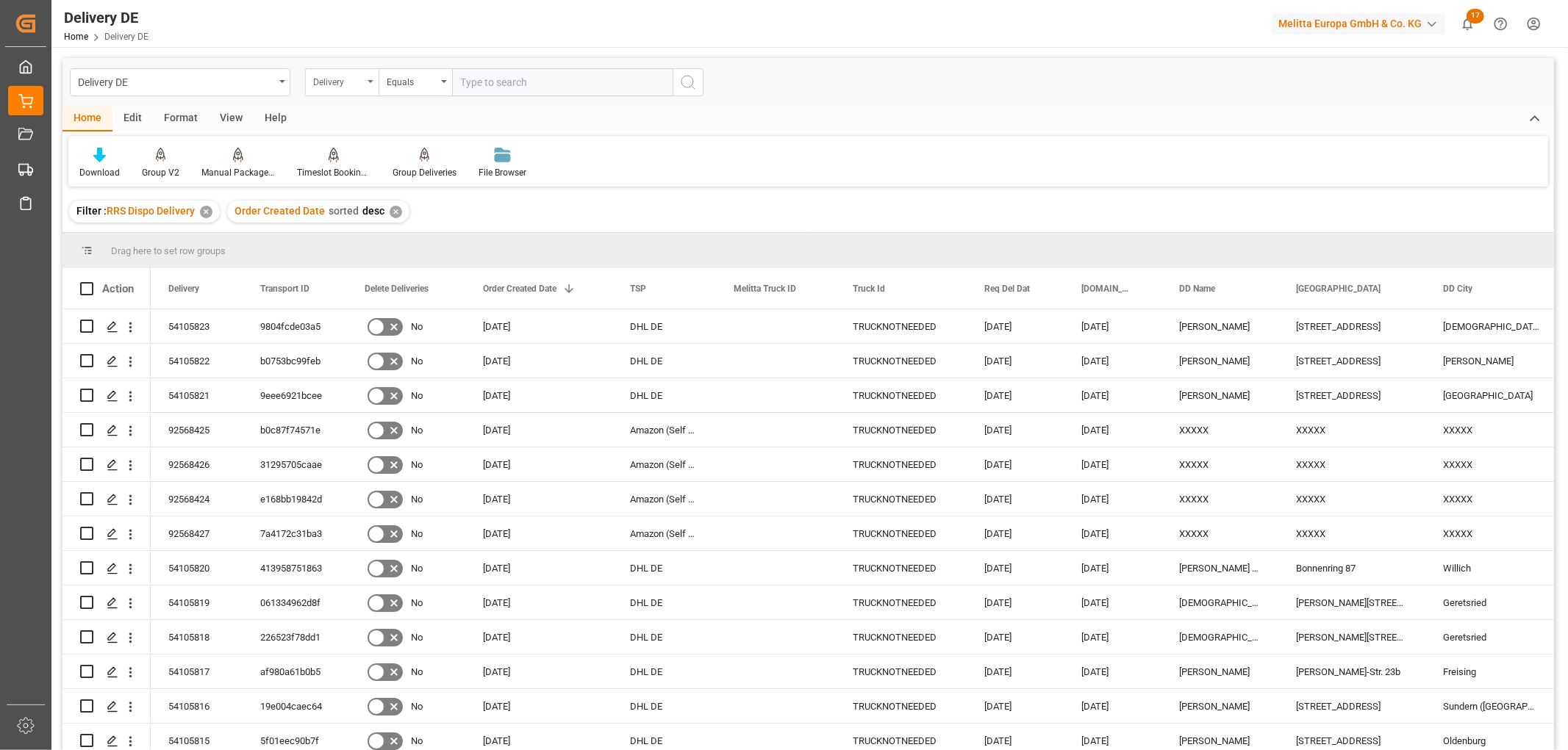
click at [327, 85] on div "Delivery" at bounding box center [337, 80] width 50 height 17
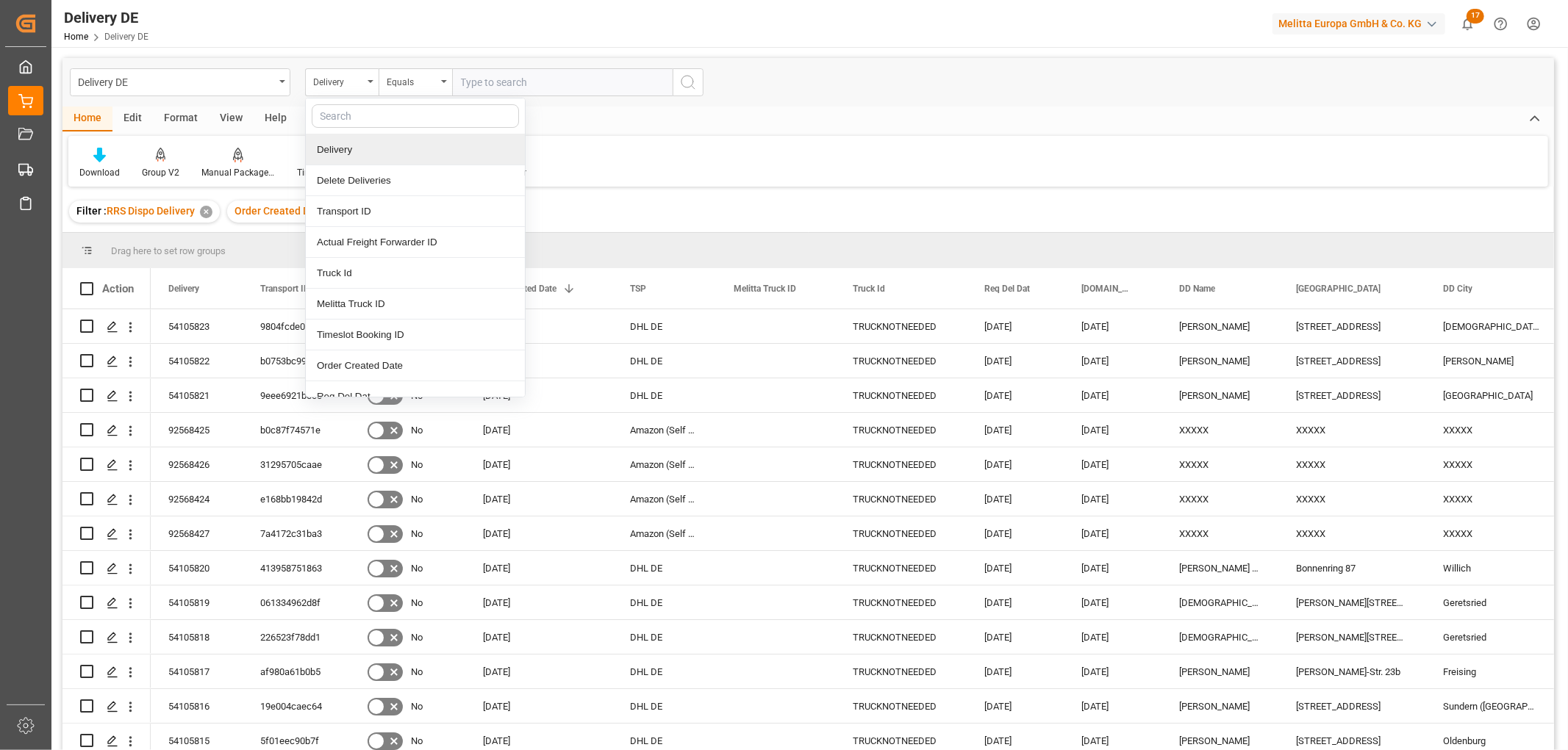
click at [351, 148] on div "Delivery" at bounding box center [415, 150] width 219 height 31
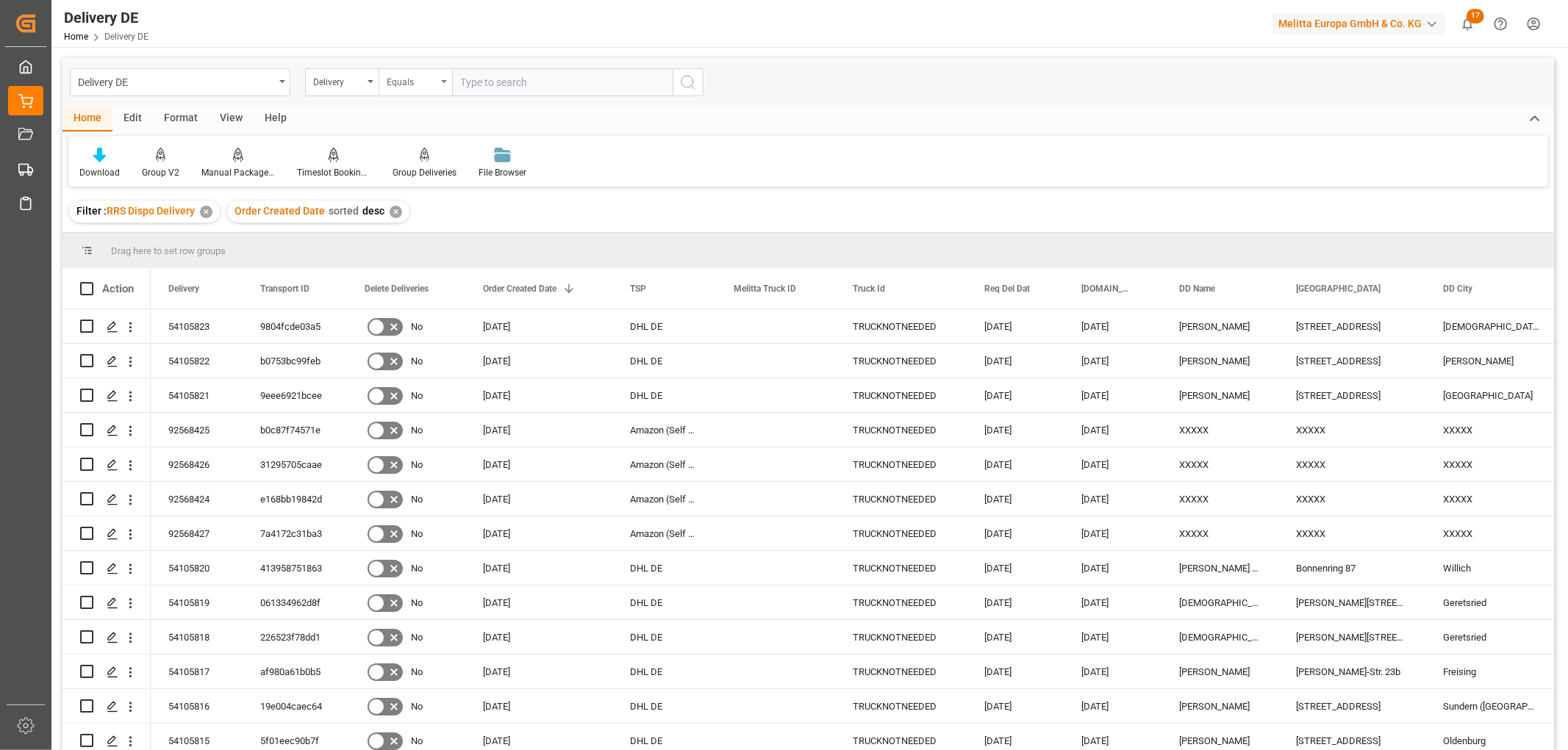
click at [405, 79] on div "Equals" at bounding box center [411, 80] width 50 height 17
click at [429, 248] on div "Starts with" at bounding box center [489, 243] width 219 height 31
click at [471, 83] on input "text" at bounding box center [562, 82] width 220 height 28
type input "92561555"
click at [691, 82] on icon "search button" at bounding box center [688, 82] width 18 height 18
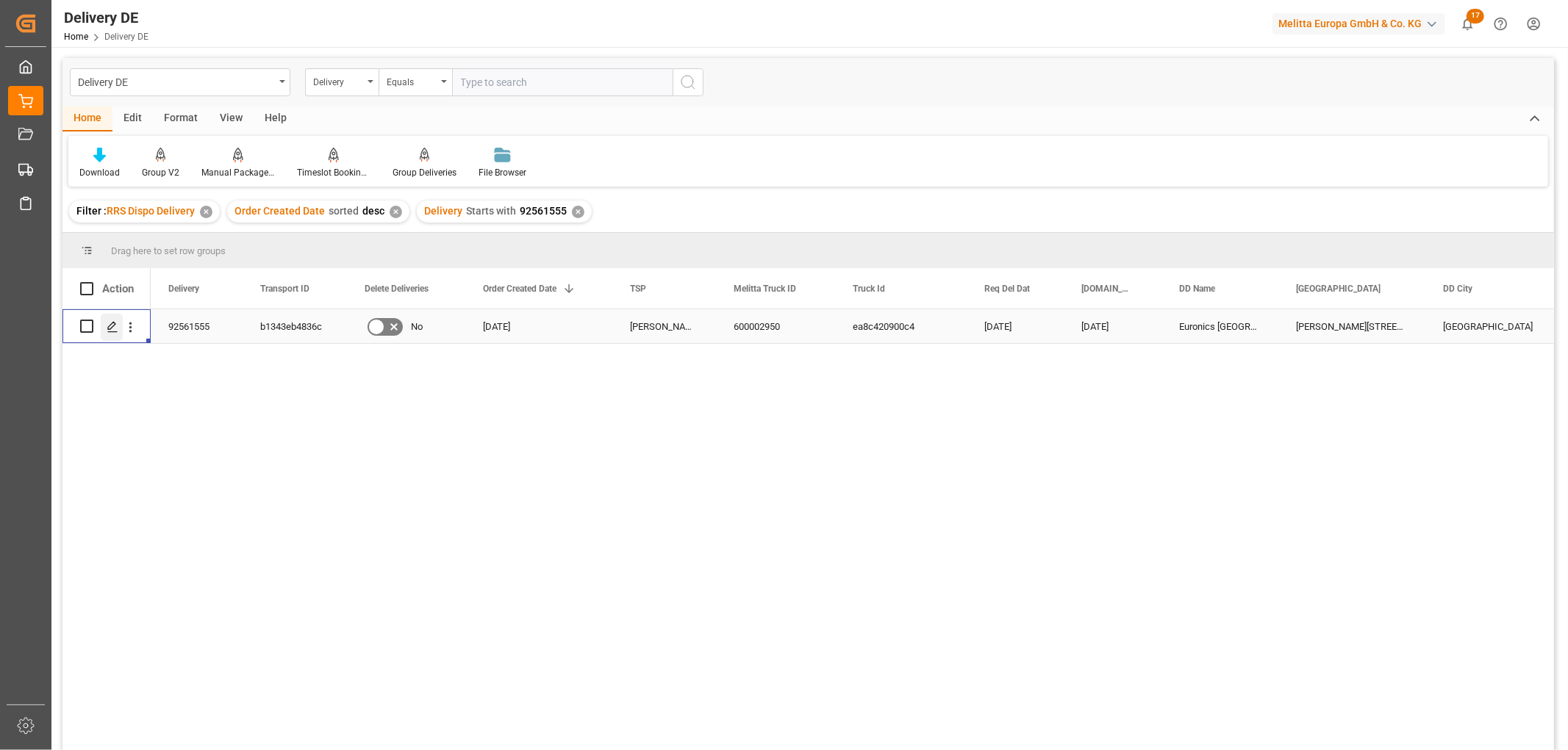
click at [110, 325] on polygon "Press SPACE to select this row." at bounding box center [112, 326] width 8 height 8
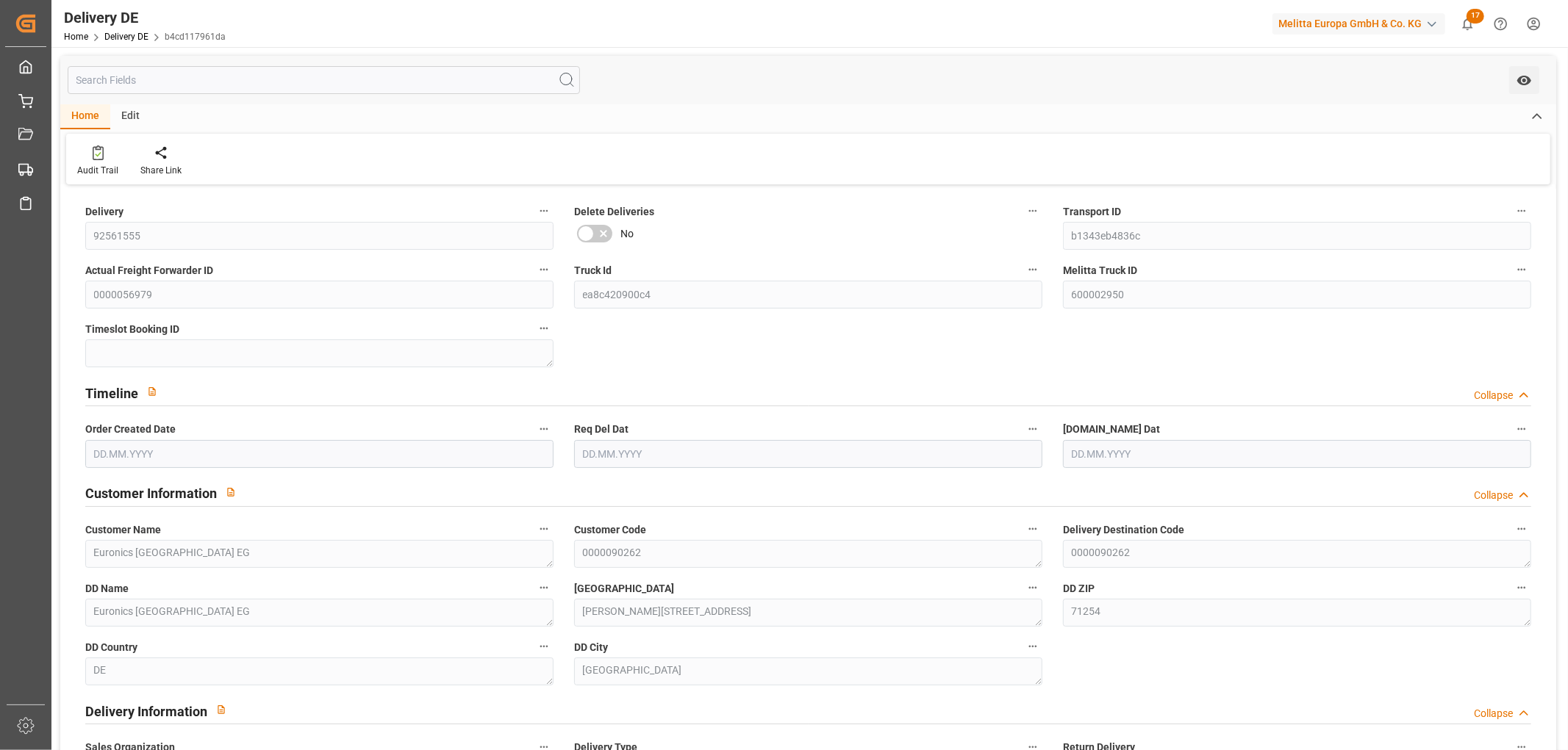
type input "21"
type input "32"
type input "1812.442"
type input "3400.043"
type input "29304.385"
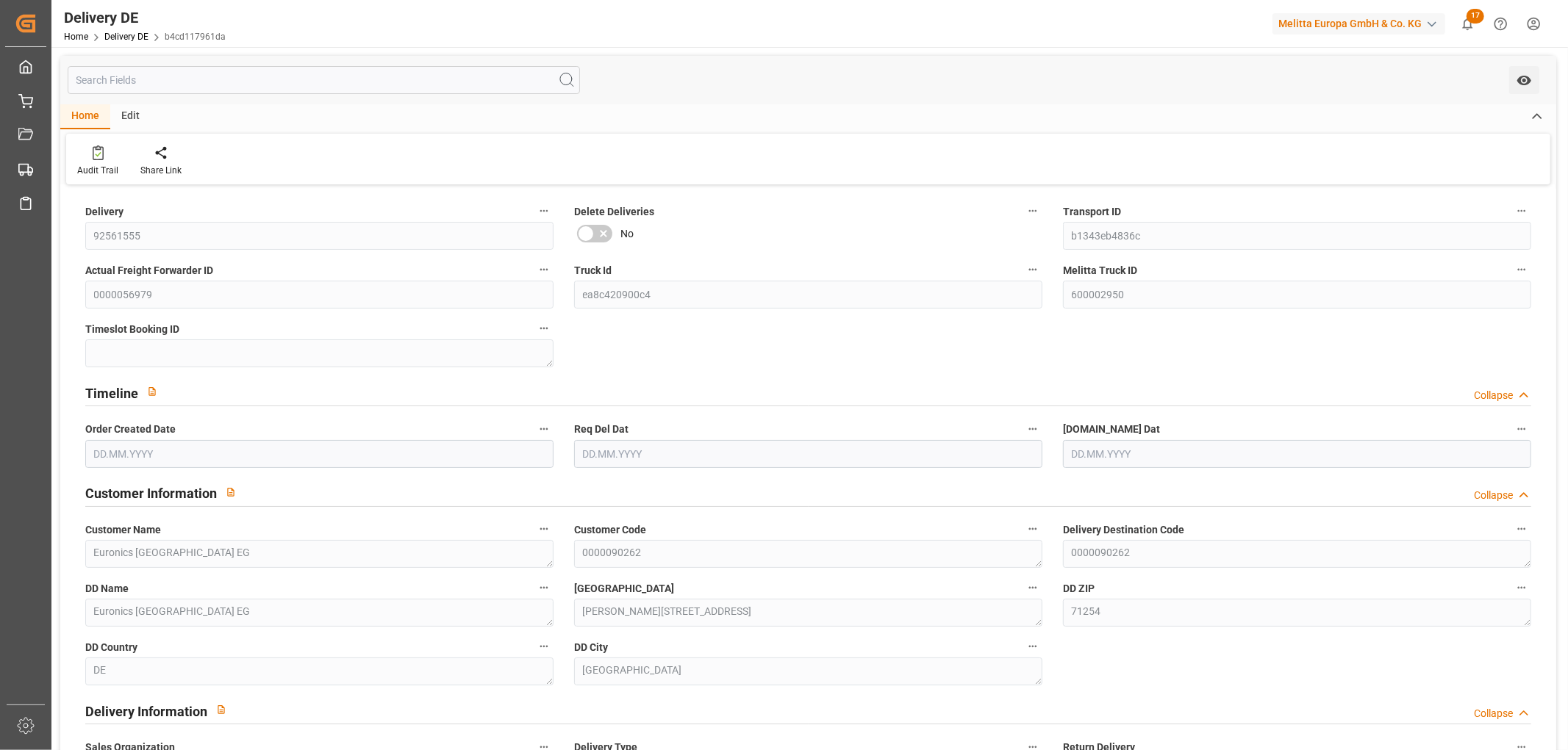
type input "[DATE]"
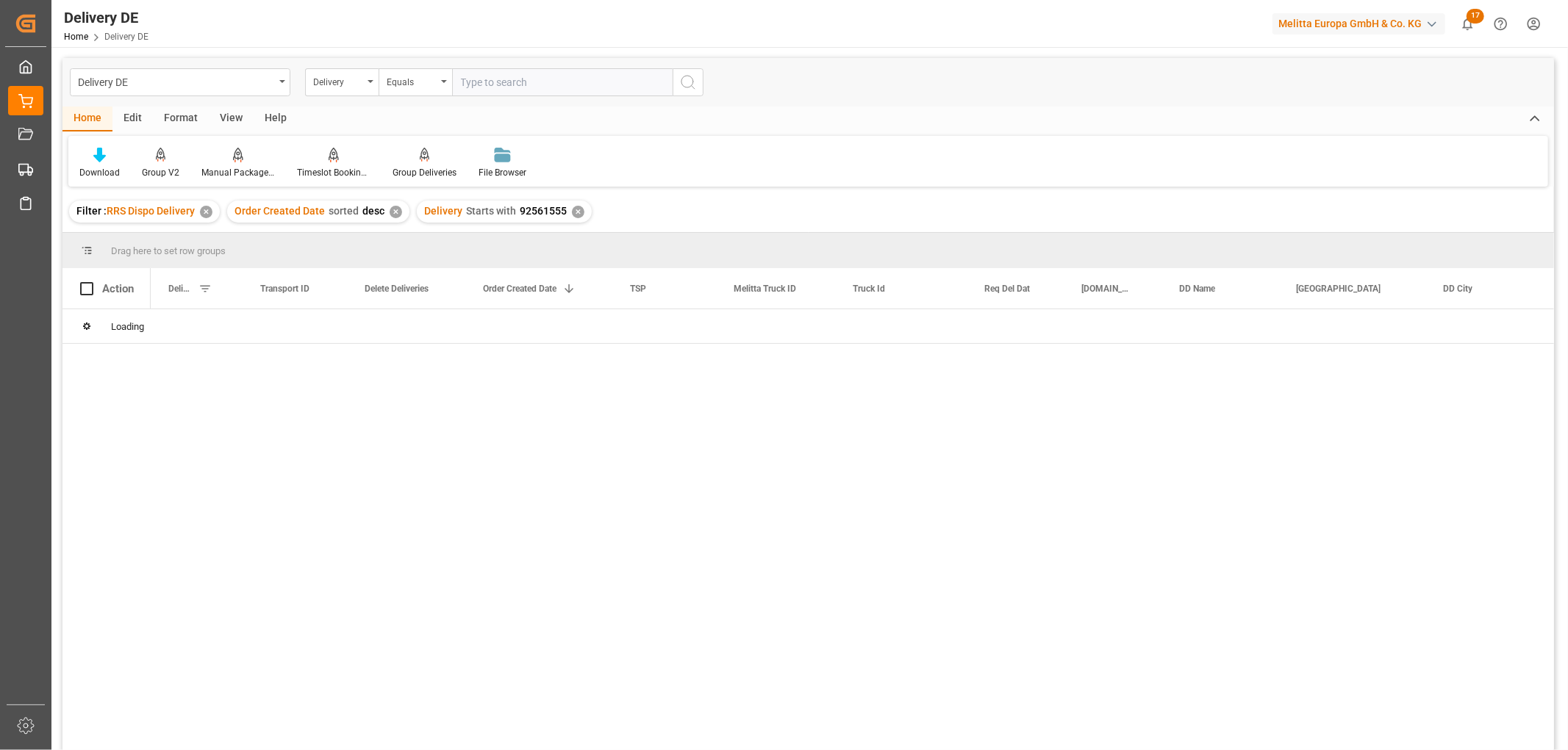
click at [577, 209] on div "✕" at bounding box center [578, 212] width 12 height 12
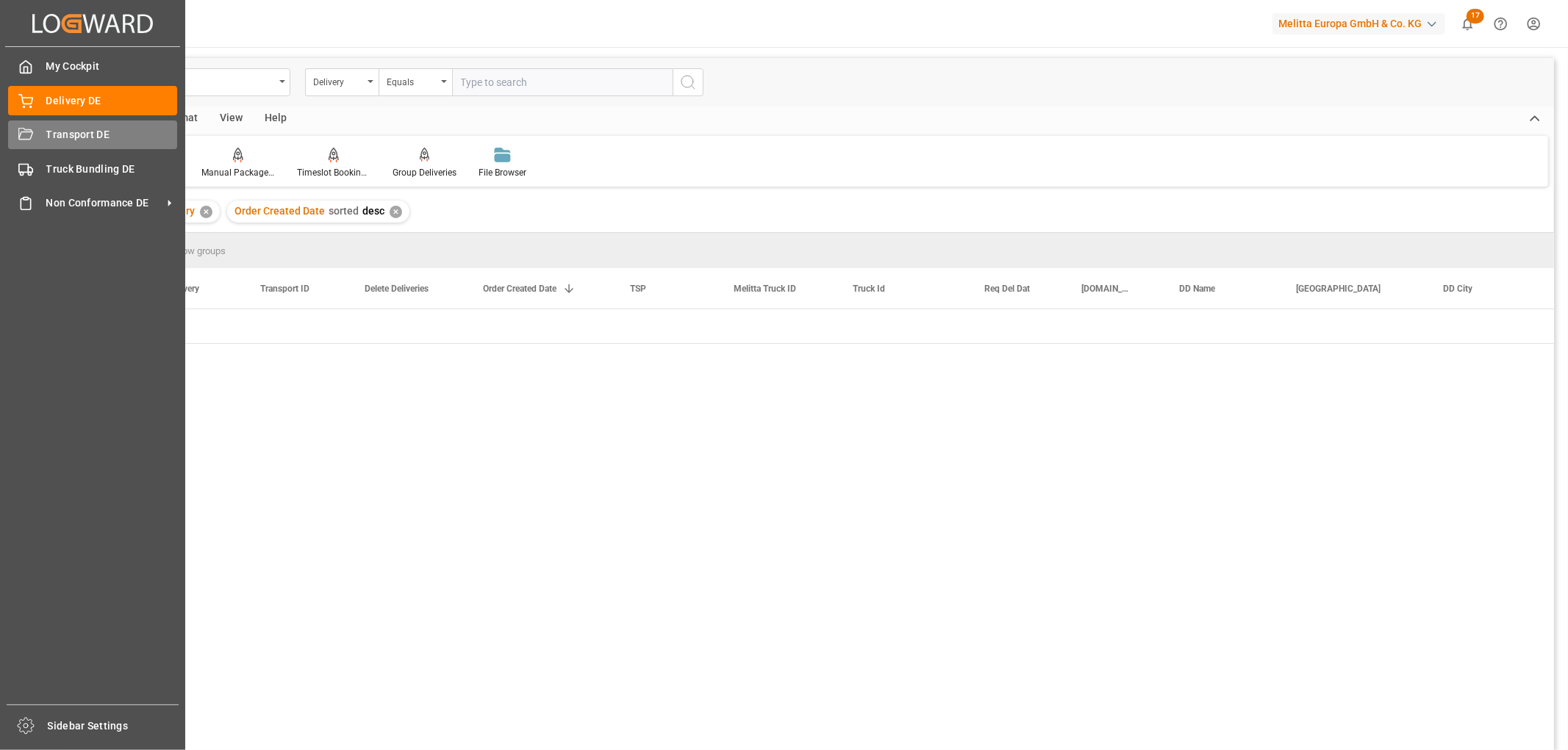
click at [31, 128] on icon at bounding box center [25, 135] width 15 height 15
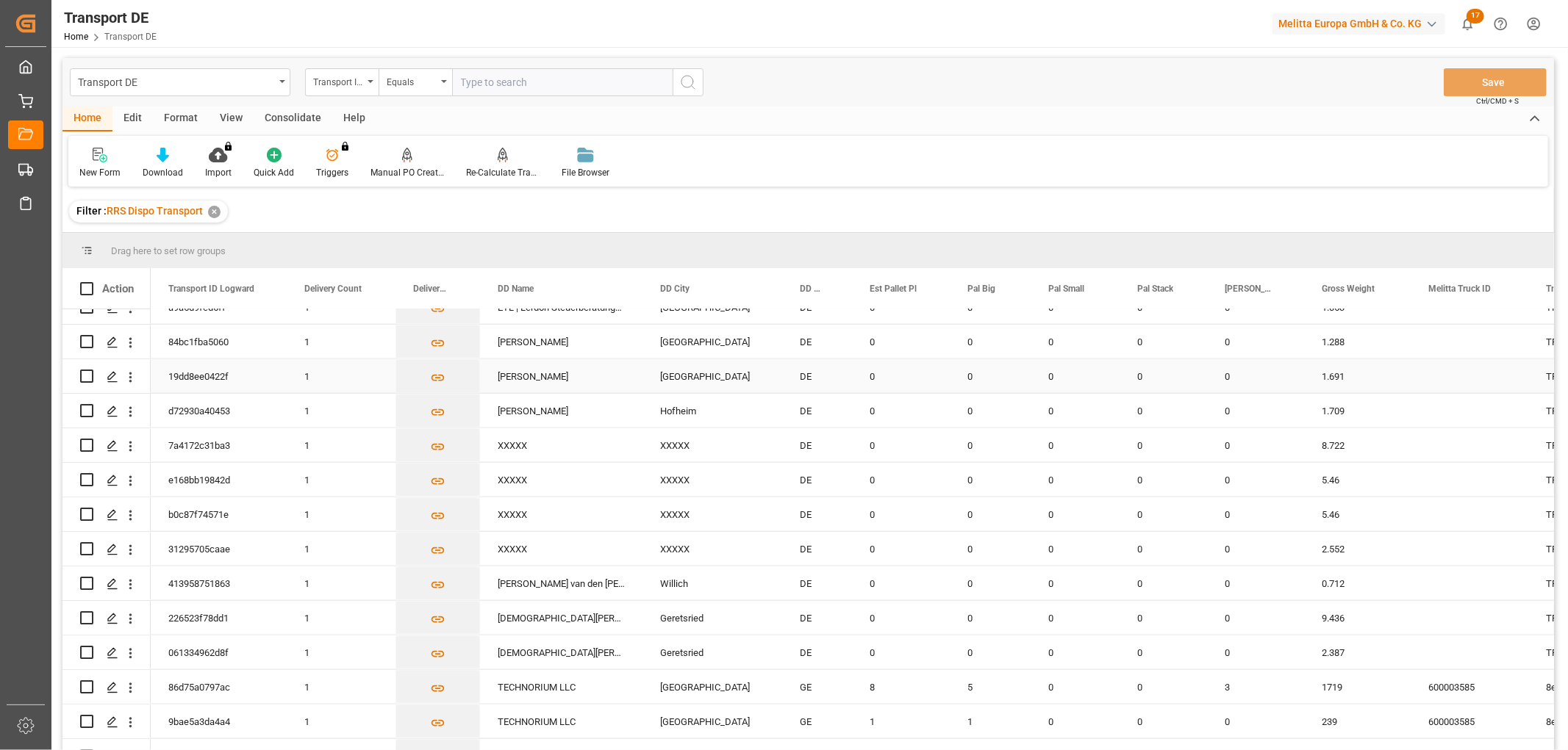
scroll to position [1632, 0]
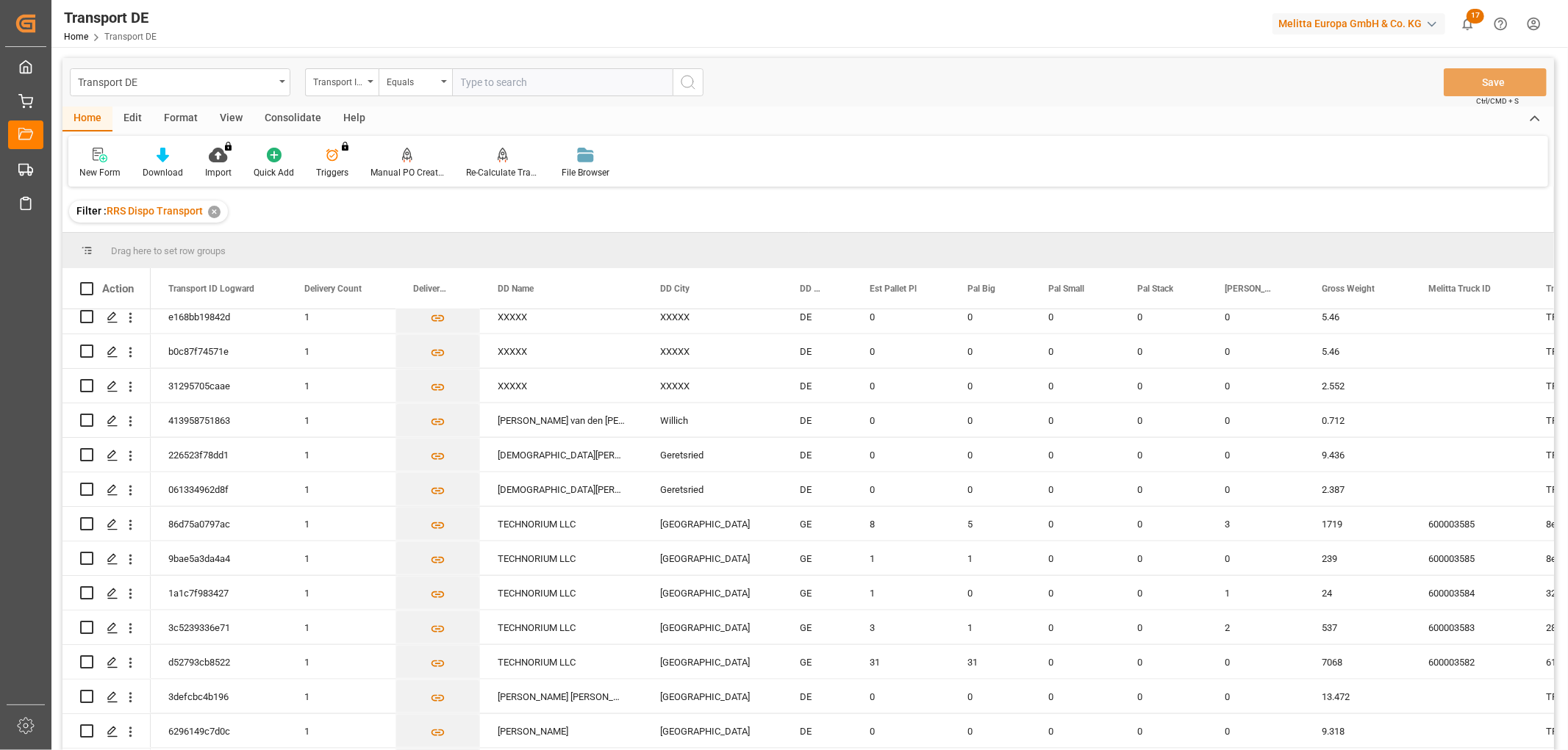
click at [277, 120] on div "Consolidate" at bounding box center [293, 119] width 79 height 25
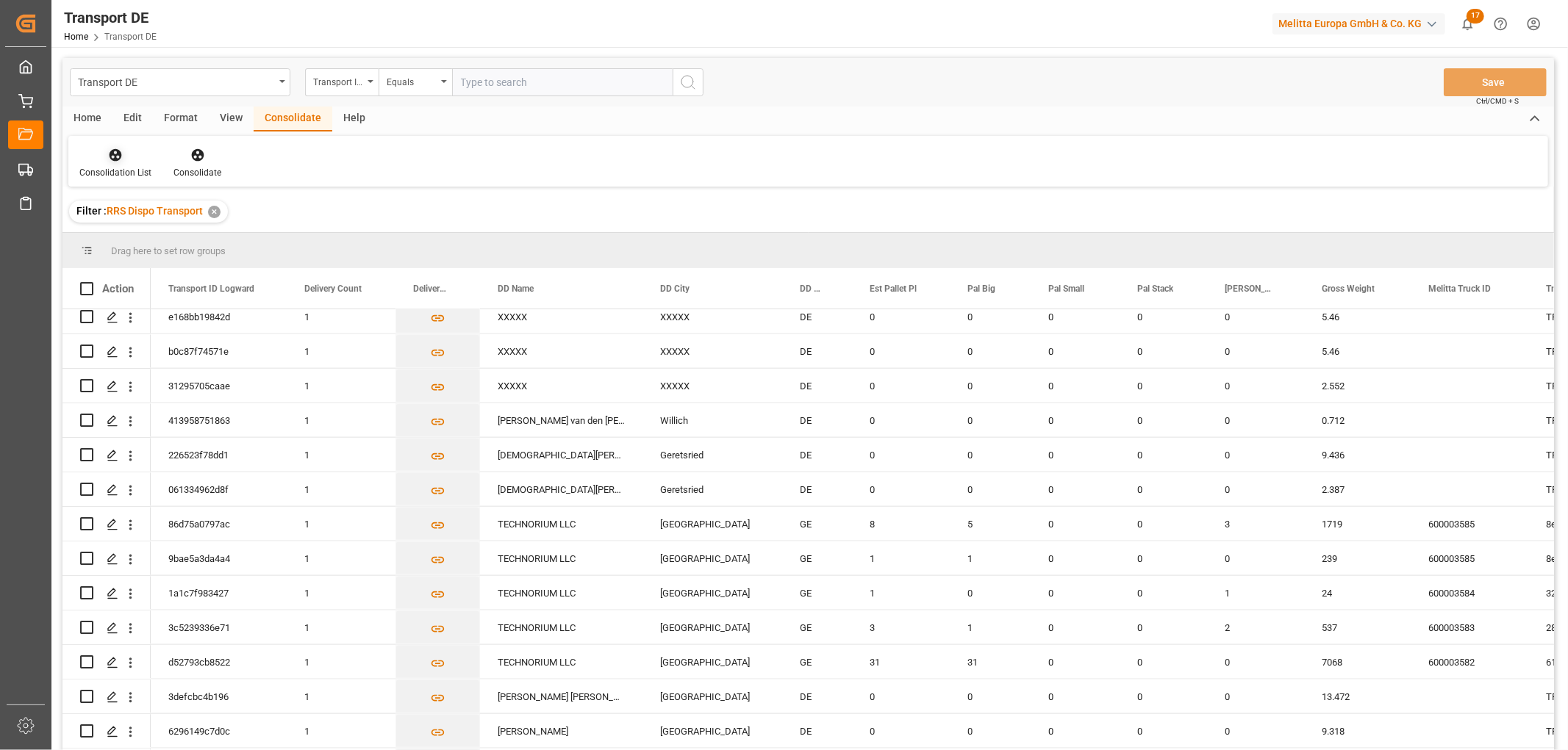
click at [108, 149] on icon at bounding box center [115, 155] width 15 height 15
click at [122, 236] on div "Truck Bundling RRS Dispo National" at bounding box center [173, 238] width 163 height 15
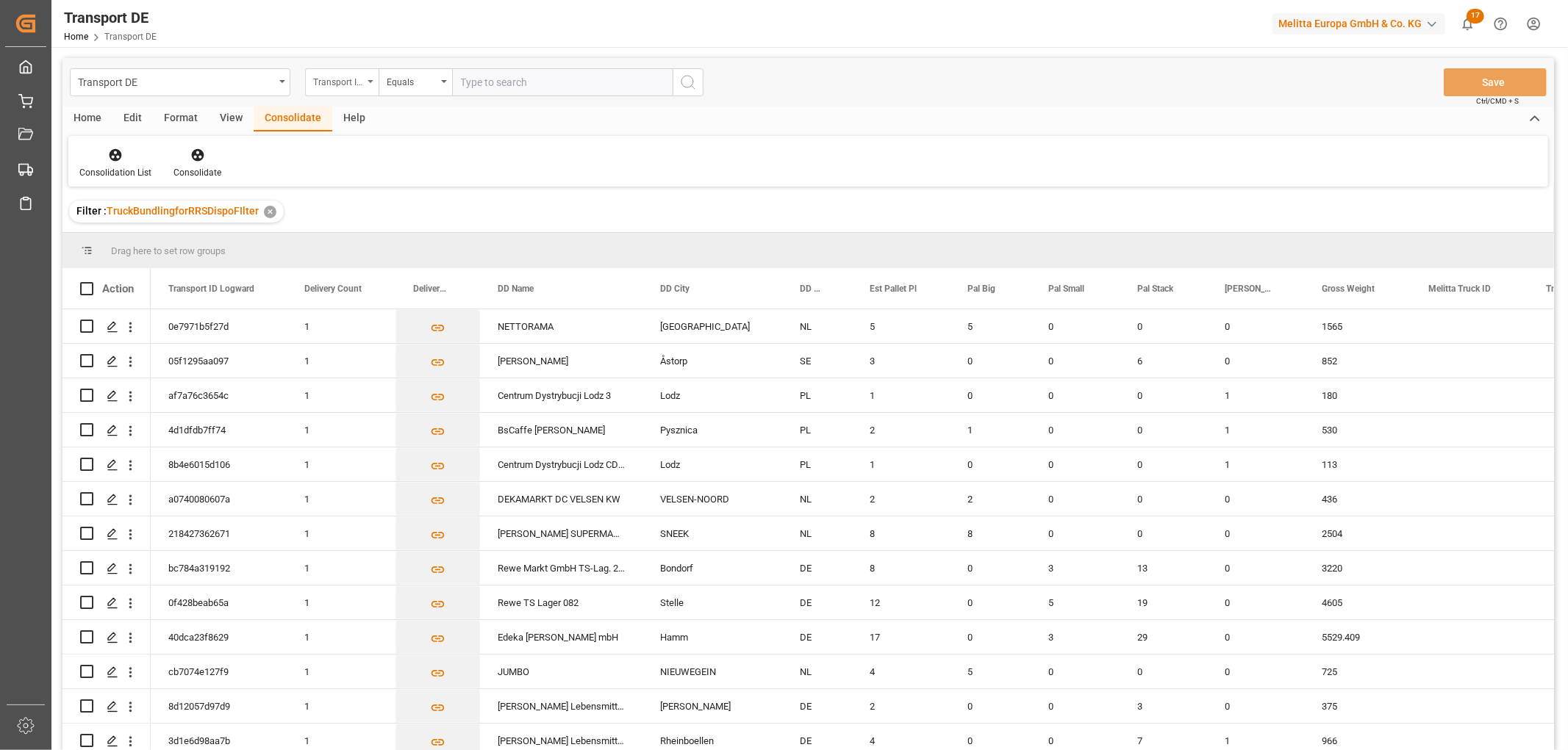
click at [341, 82] on div "Transport ID Logward" at bounding box center [337, 80] width 50 height 17
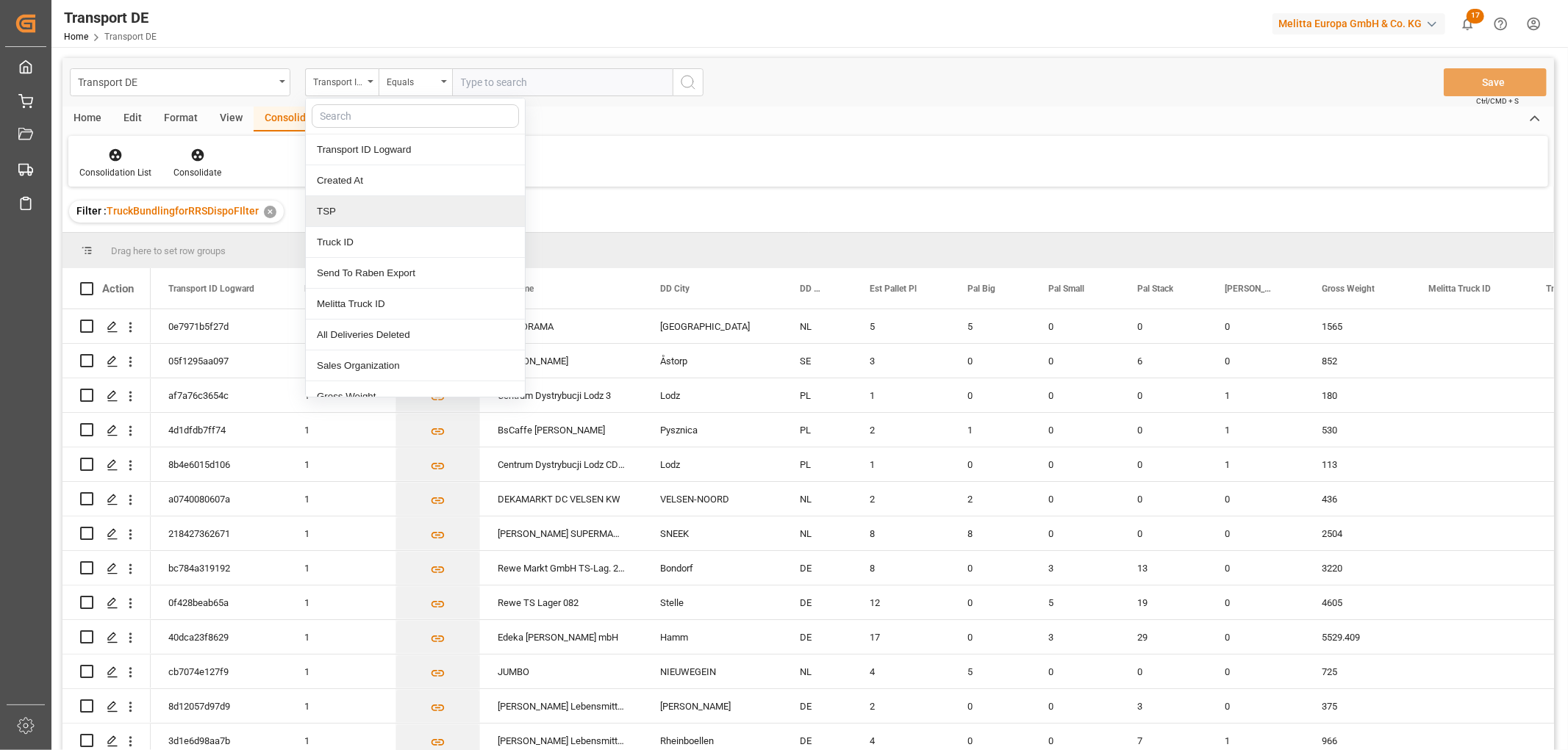
click at [368, 216] on div "TSP" at bounding box center [415, 212] width 219 height 31
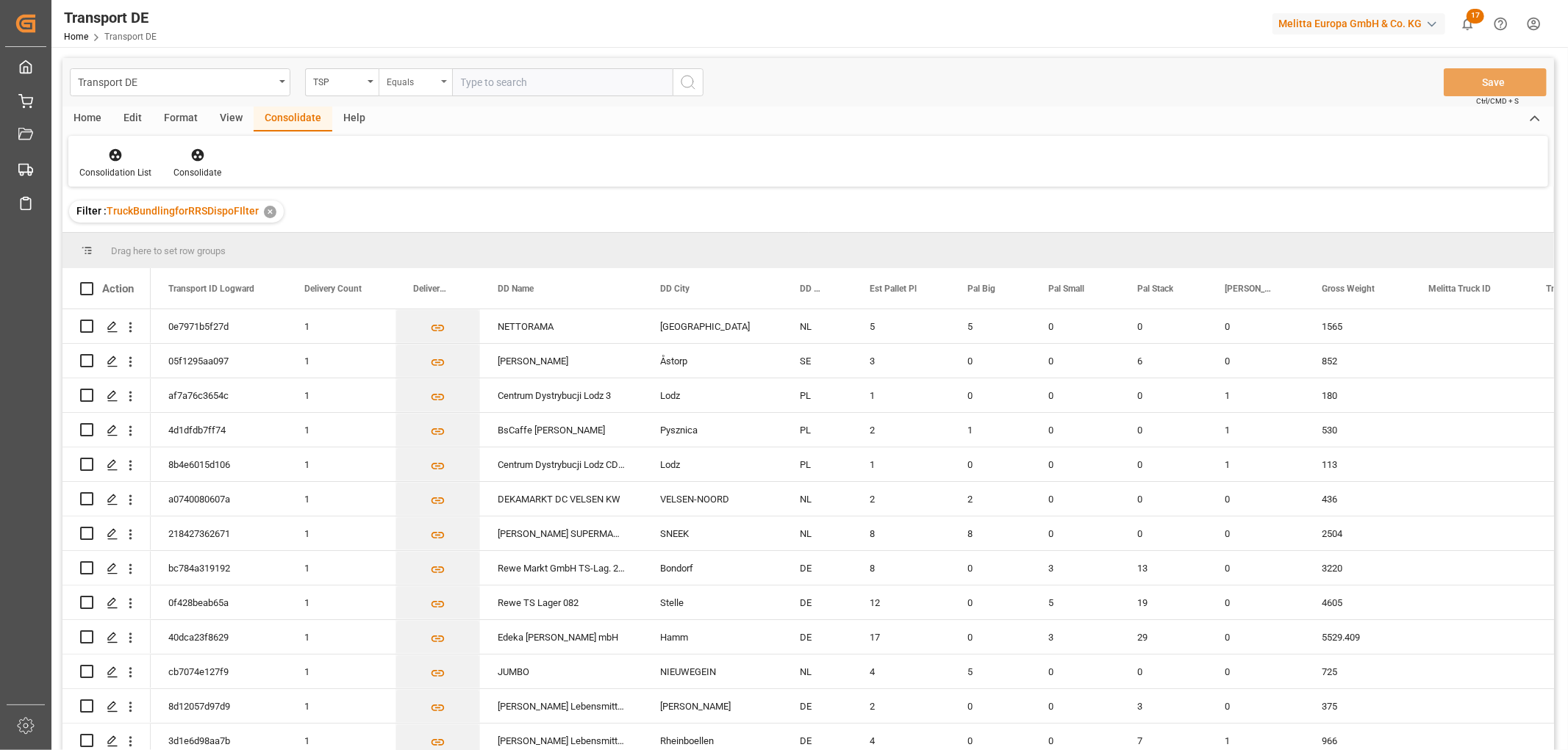
click at [416, 82] on div "Equals" at bounding box center [411, 80] width 50 height 17
click at [438, 243] on div "Starts with" at bounding box center [489, 243] width 219 height 31
click at [487, 86] on input "text" at bounding box center [562, 82] width 220 height 28
type input "[PERSON_NAME]"
click at [684, 82] on icon "search button" at bounding box center [688, 82] width 18 height 18
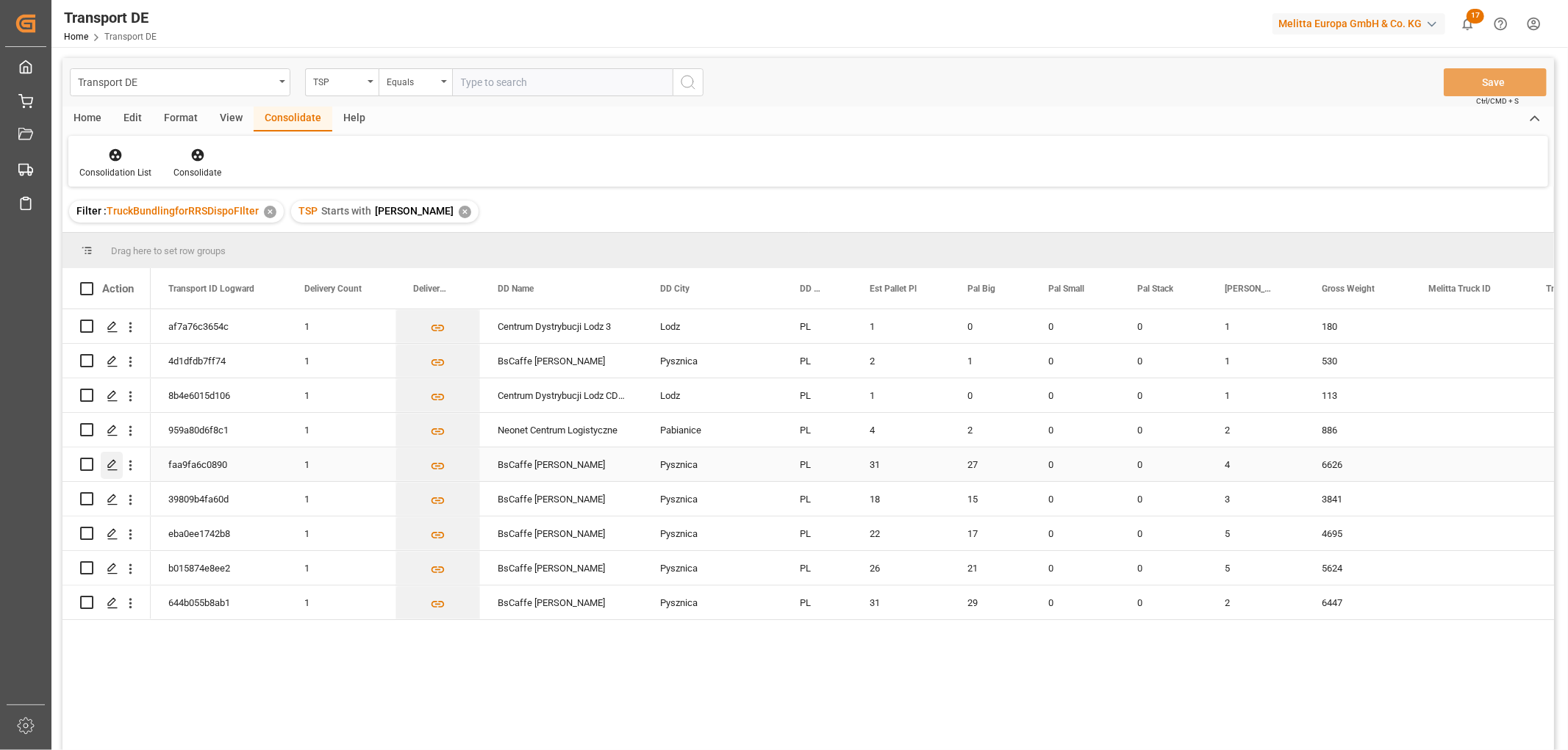
click at [112, 459] on icon "Press SPACE to select this row." at bounding box center [112, 464] width 12 height 12
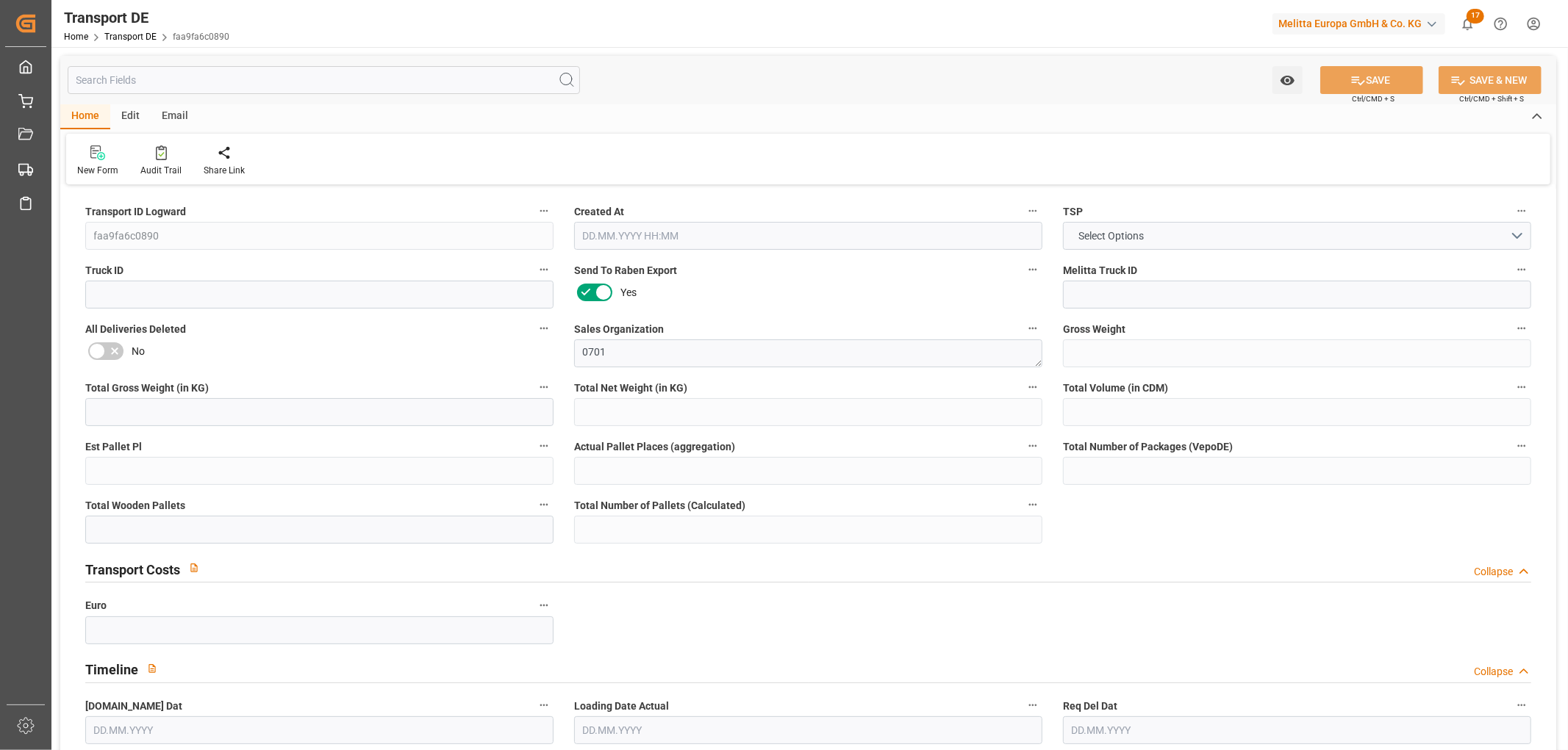
type input "6626"
type input "5802.372"
type input "5078.904"
type input "48954.84"
type input "31"
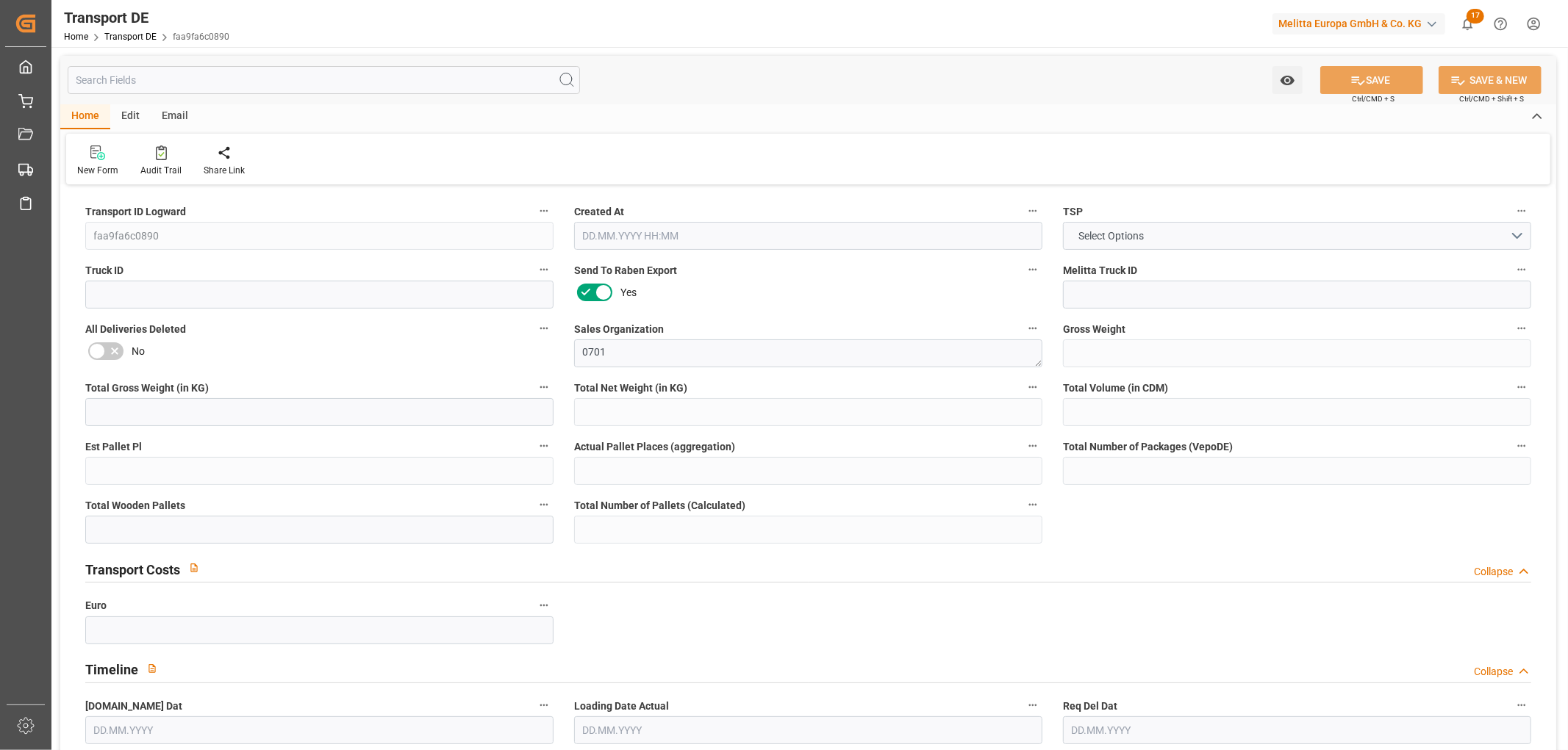
type input "0"
type input "31"
type input "27"
type input "0"
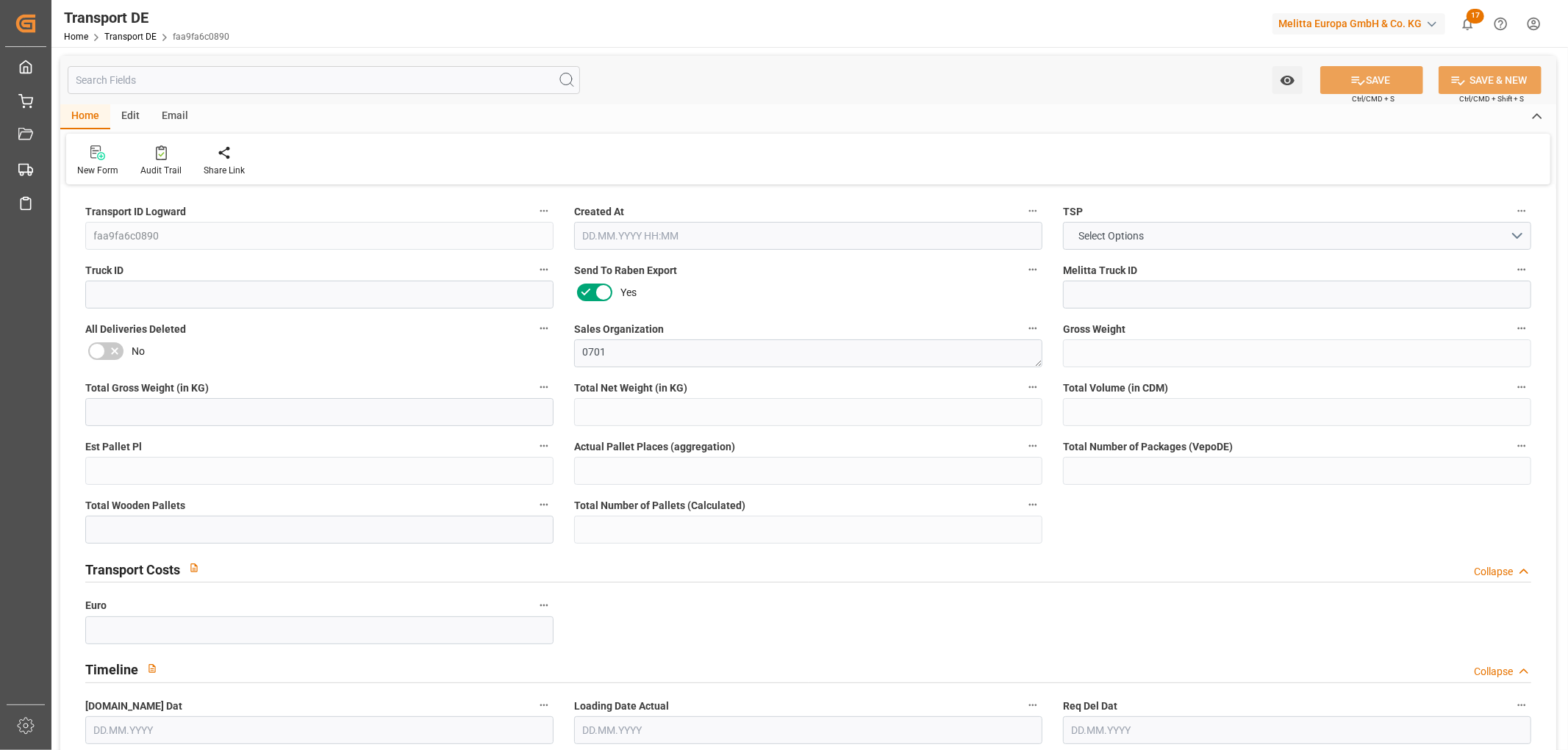
type input "37"
type input "0"
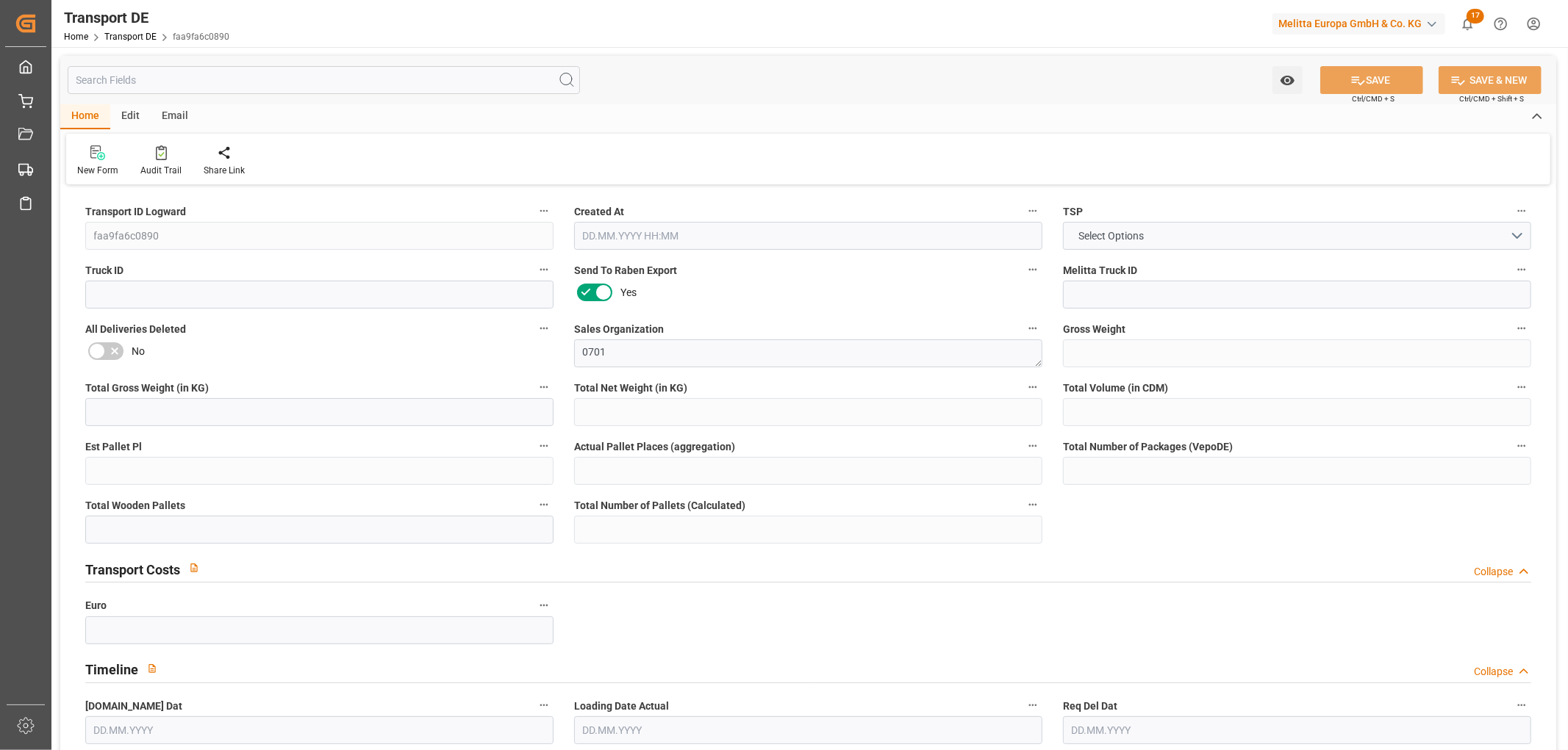
type input "0"
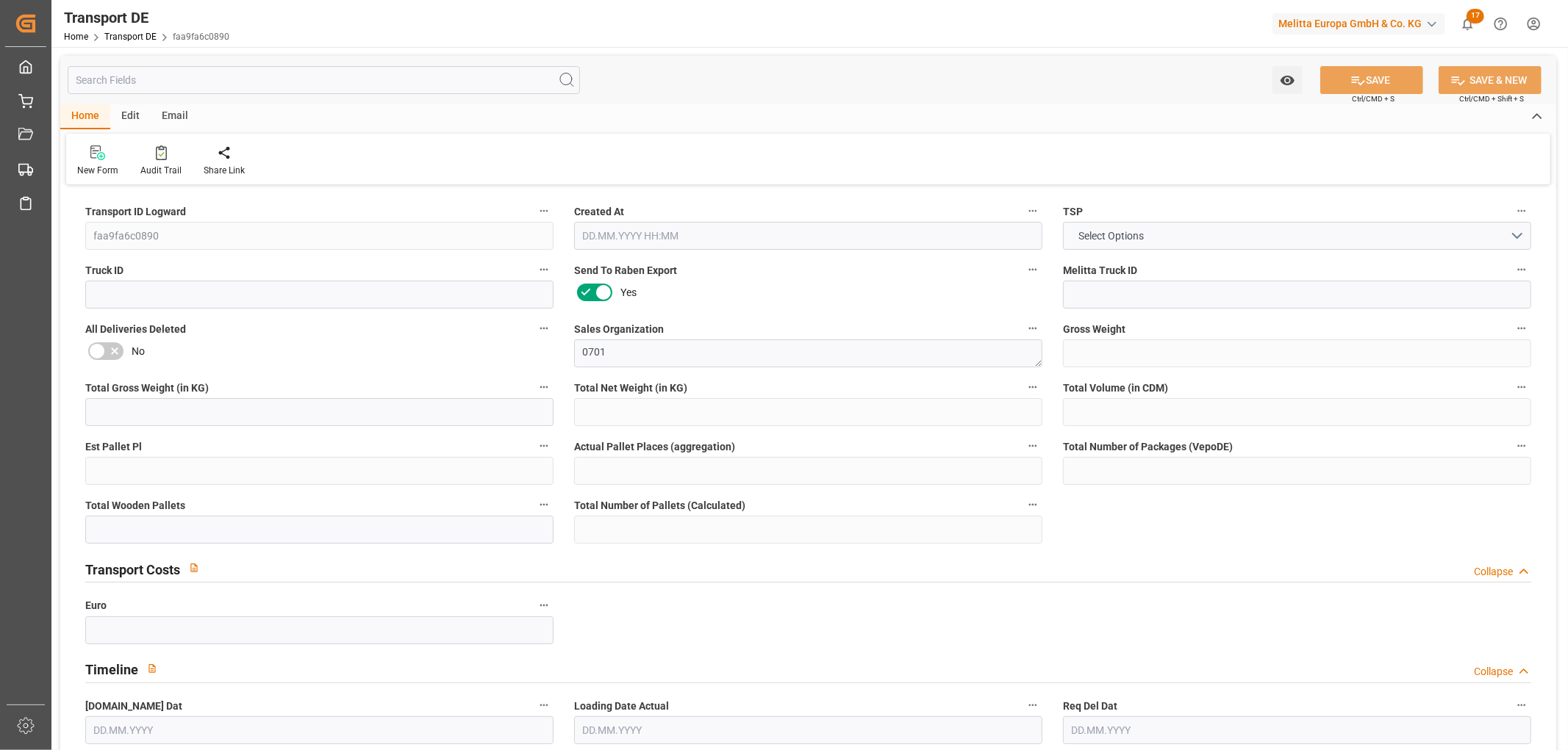
type input "0"
type input "27"
type input "0"
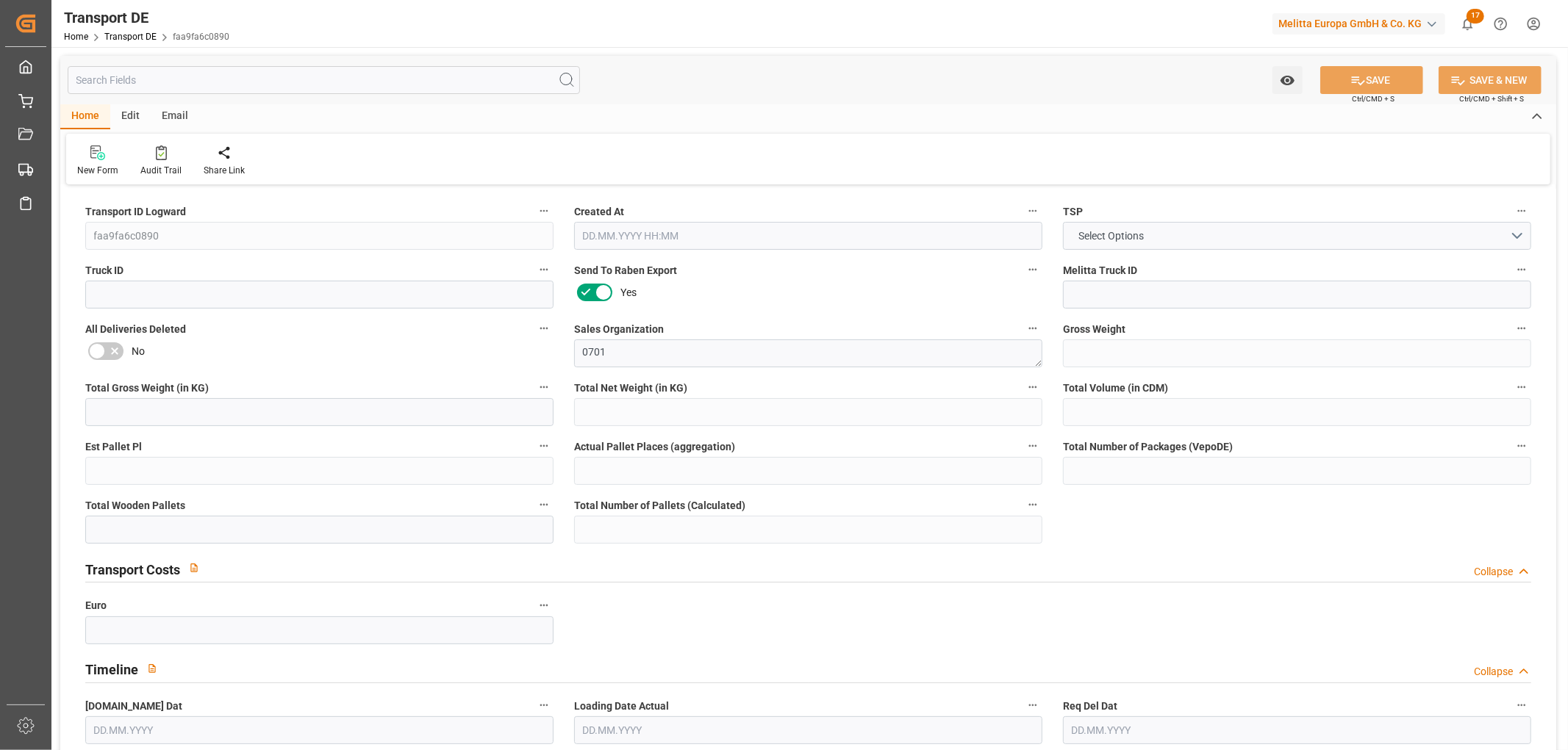
type input "0"
type input "1"
type input "4"
type input "0"
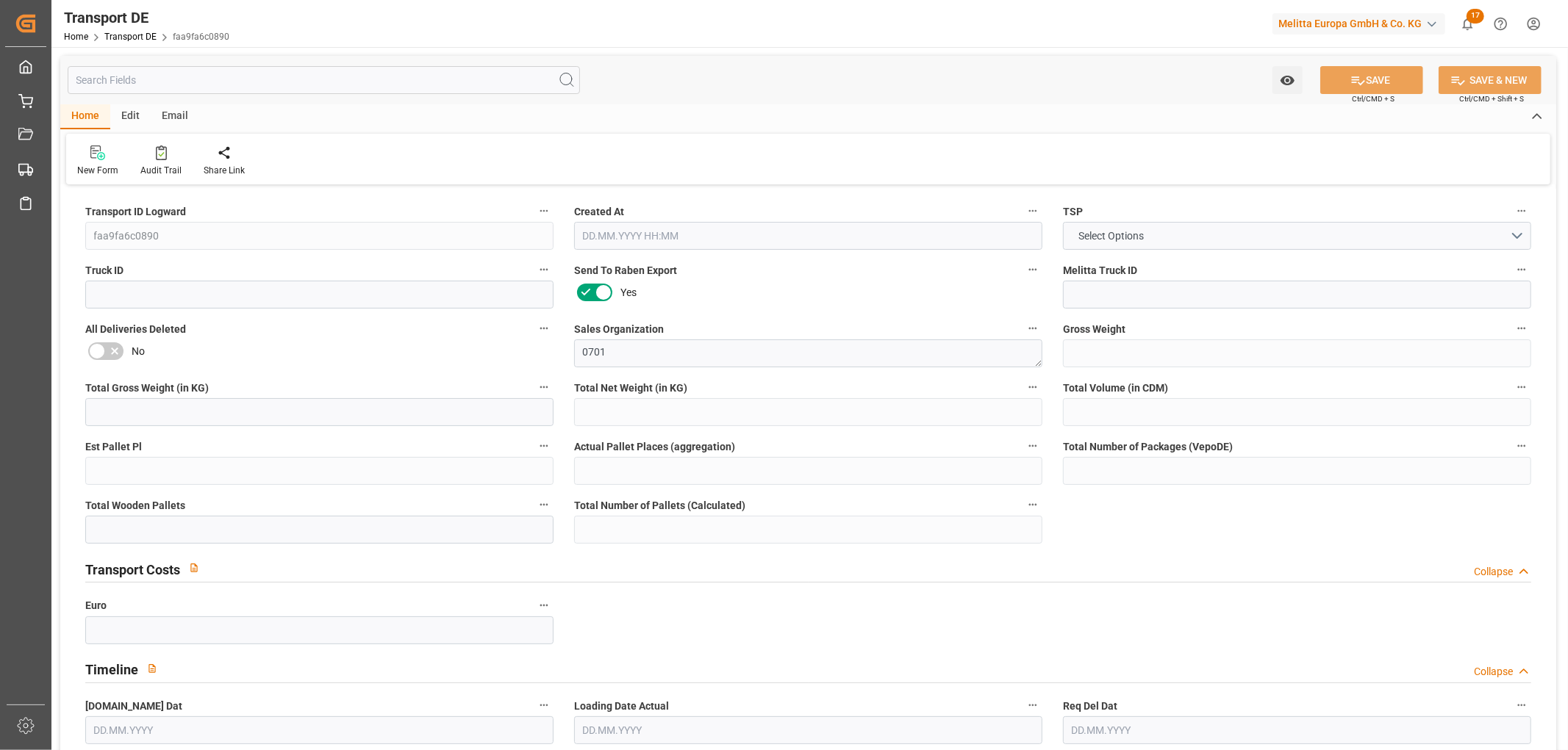
type input "540"
type input "1426.986"
type input "1331.1"
type input "[DATE] 23:00"
type input "[DATE]"
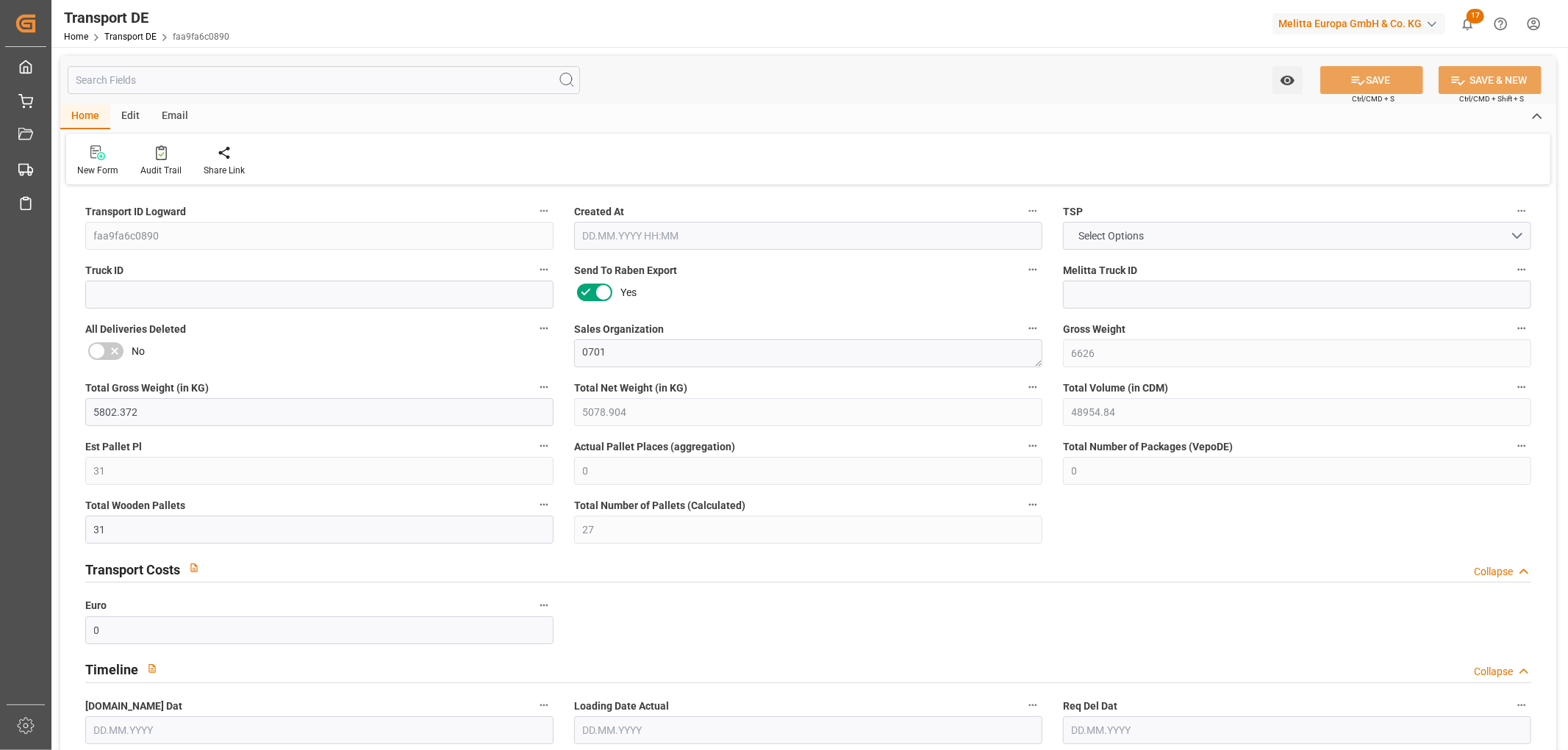
type input "[DATE]"
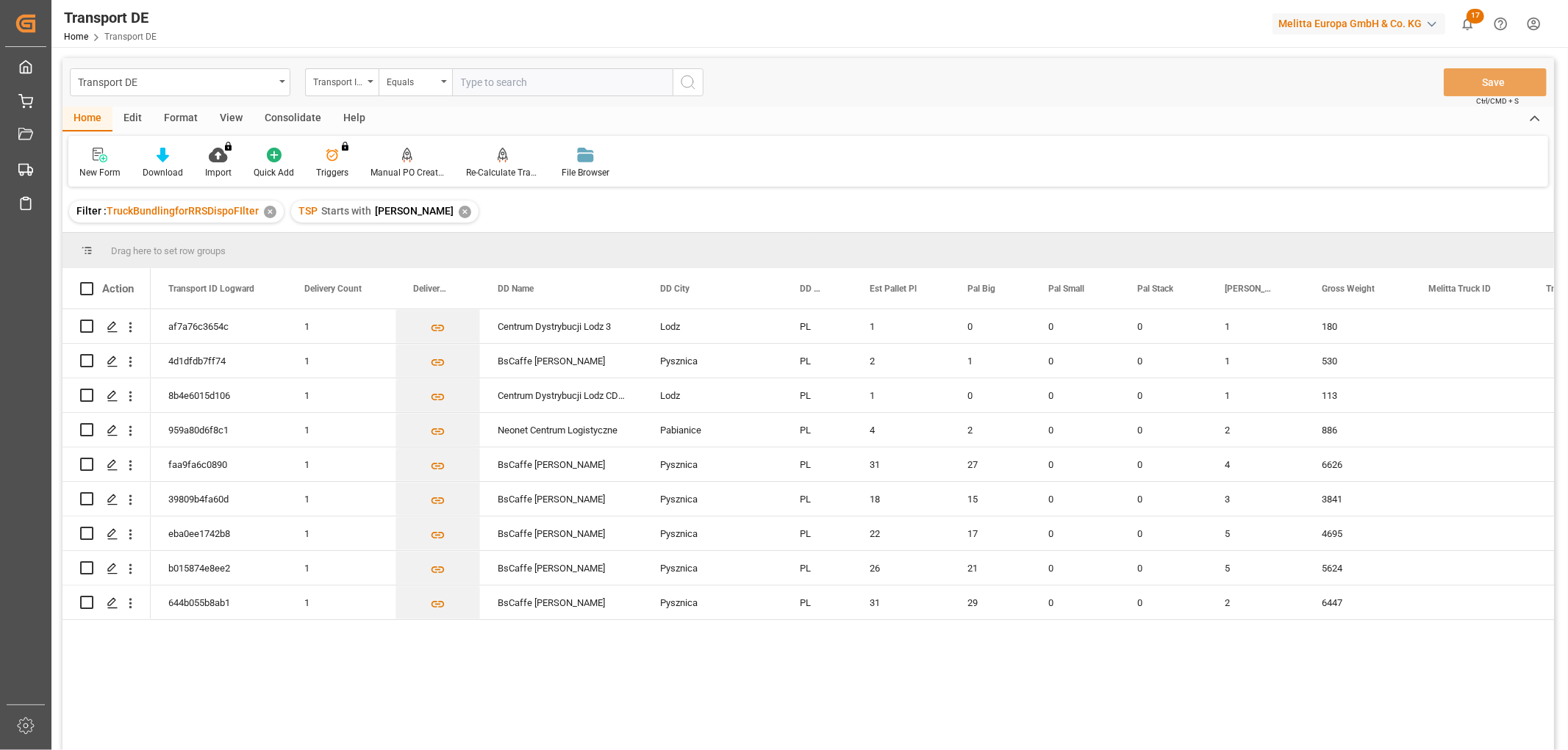
click at [458, 210] on div "✕" at bounding box center [465, 212] width 12 height 12
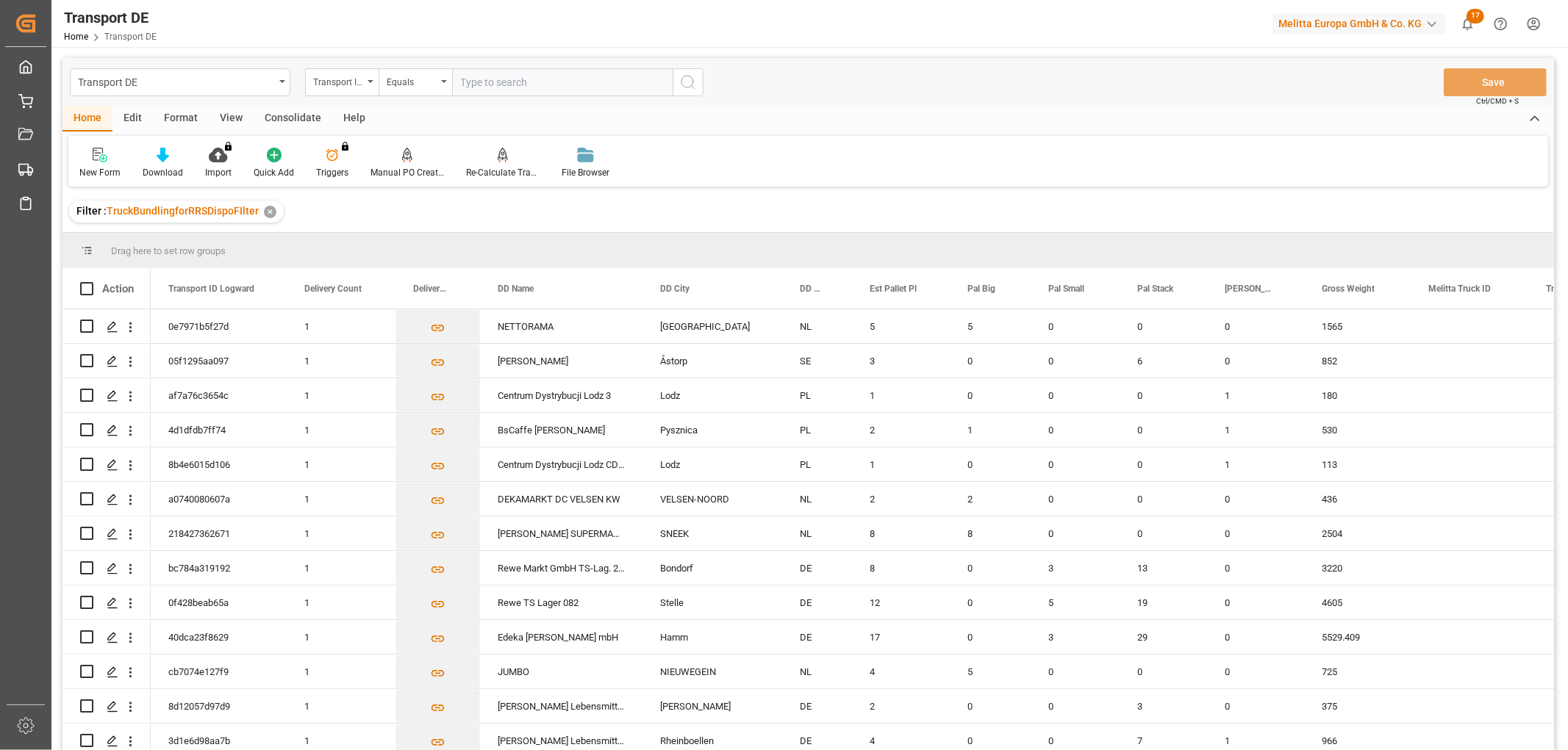
click at [1533, 18] on html "Created by potrace 1.15, written by [PERSON_NAME] [DATE]-[DATE] Created by potr…" at bounding box center [784, 375] width 1568 height 750
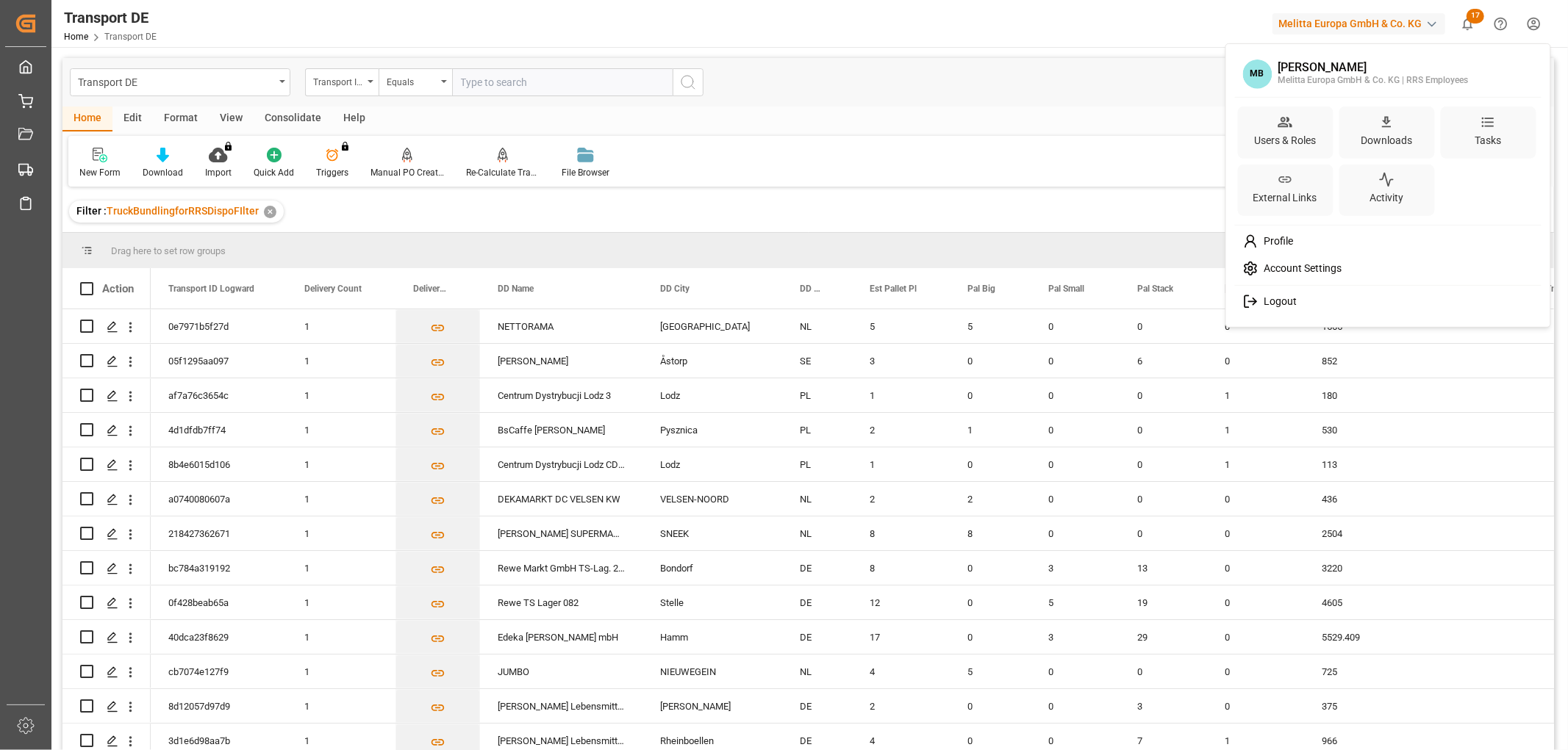
click at [1304, 306] on div "Logout" at bounding box center [1388, 301] width 301 height 27
